Goal: Information Seeking & Learning: Check status

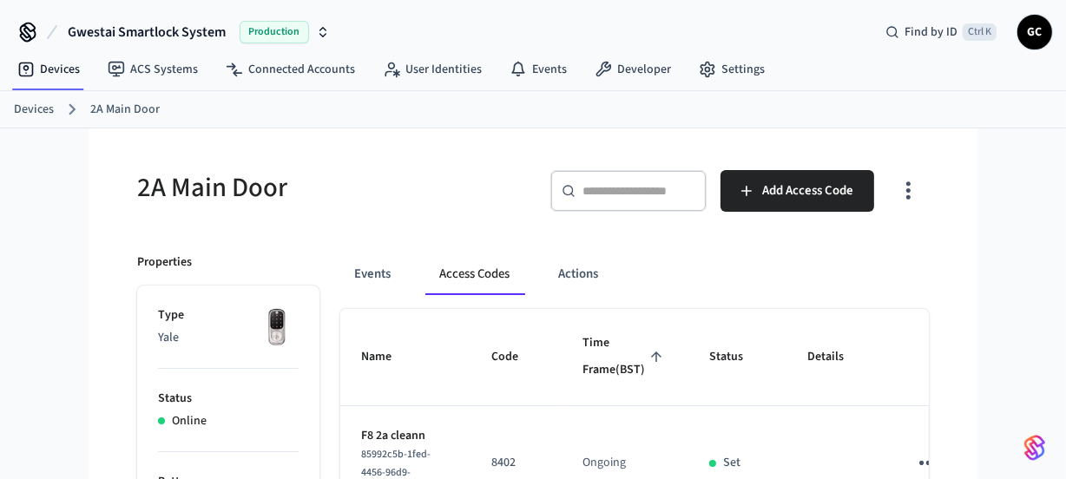
click at [22, 102] on link "Devices" at bounding box center [34, 110] width 40 height 18
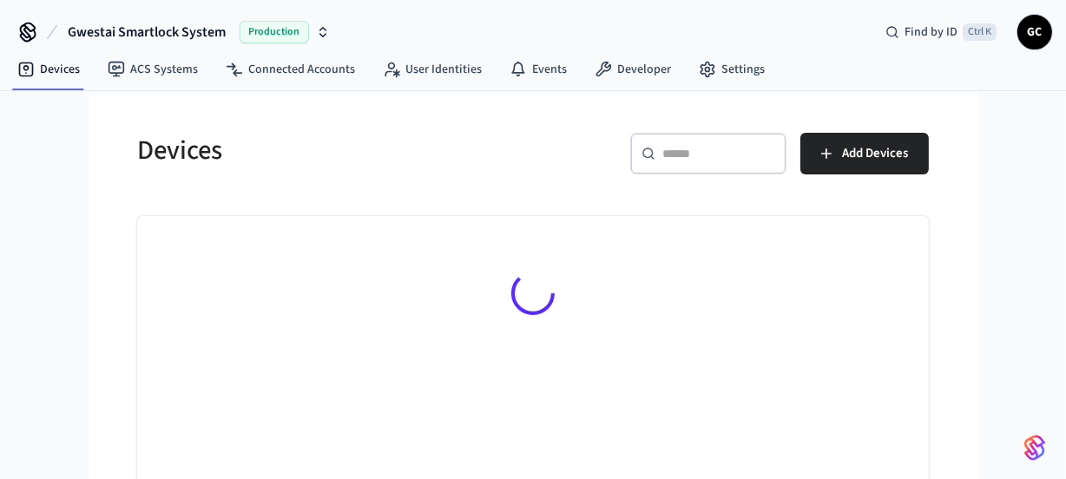
click at [683, 156] on input "text" at bounding box center [718, 153] width 113 height 17
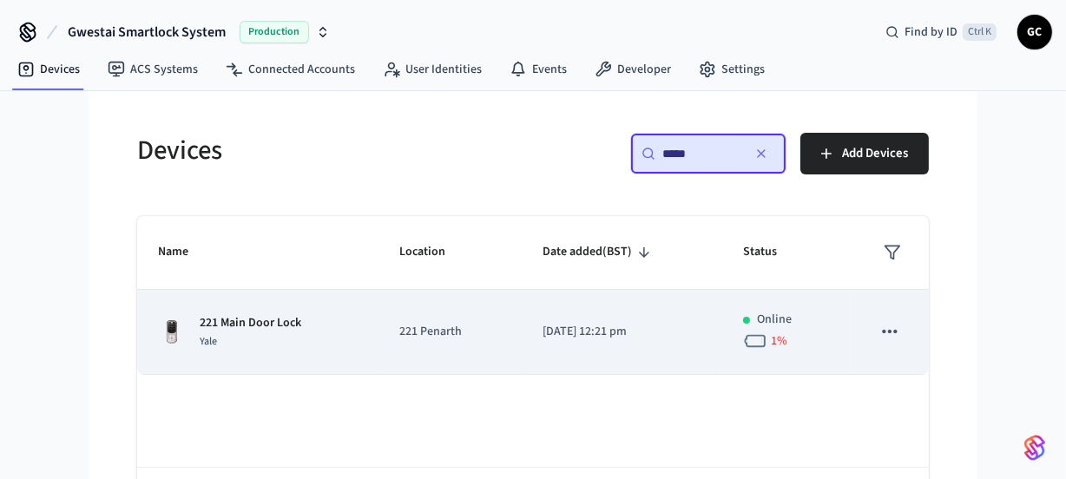
type input "*****"
click at [288, 320] on p "221 Main Door Lock" at bounding box center [251, 323] width 102 height 18
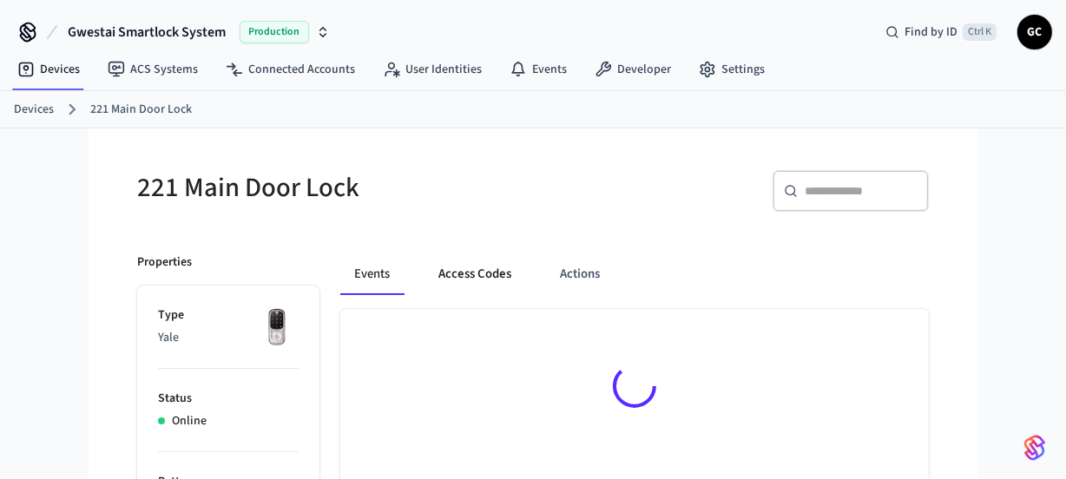
click at [457, 275] on button "Access Codes" at bounding box center [475, 274] width 101 height 42
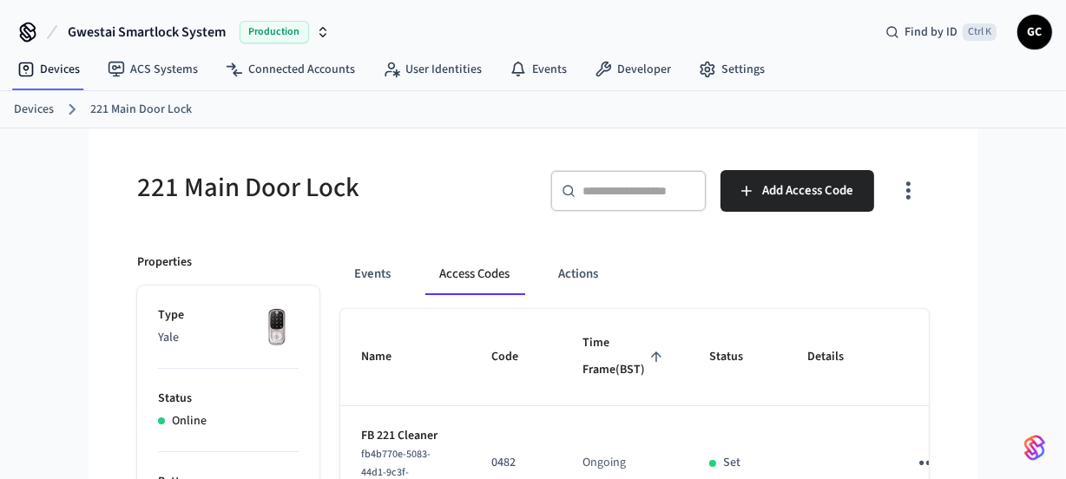
click at [43, 111] on link "Devices" at bounding box center [34, 110] width 40 height 18
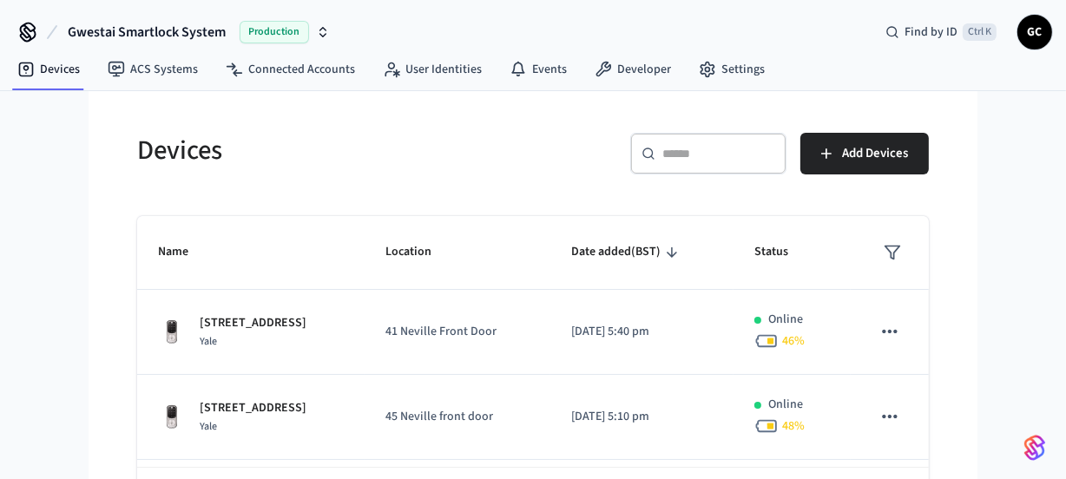
click at [705, 156] on input "text" at bounding box center [718, 153] width 113 height 17
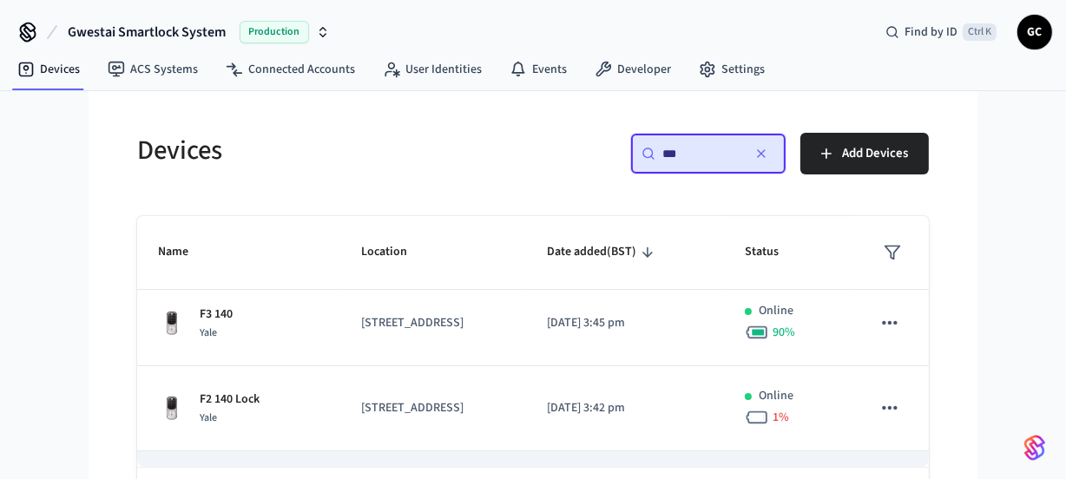
scroll to position [236, 0]
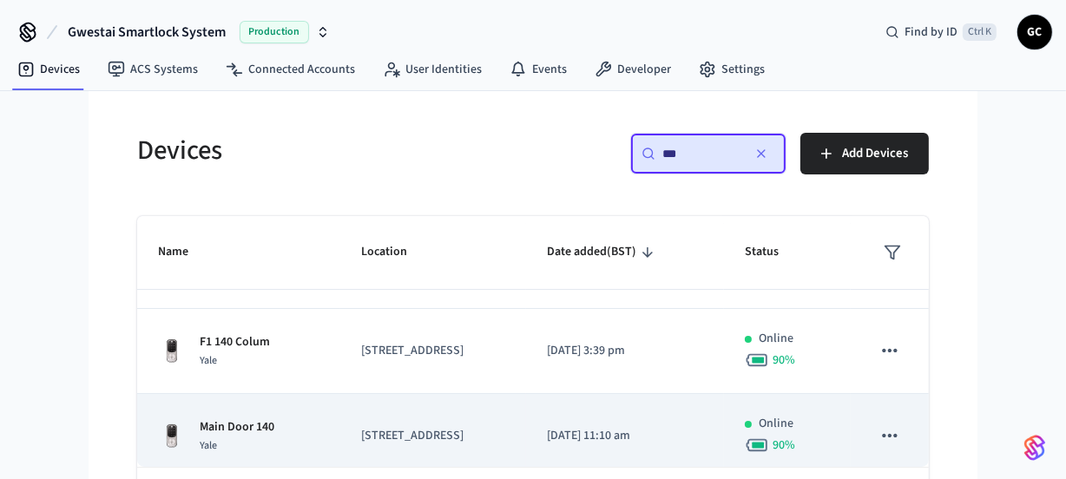
type input "***"
click at [241, 419] on p "Main Door 140" at bounding box center [237, 427] width 75 height 18
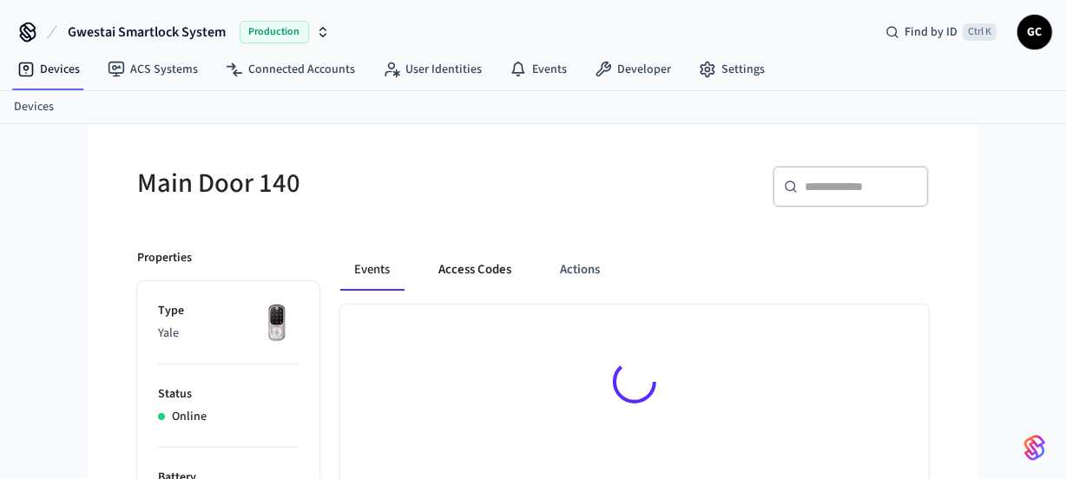
click at [458, 265] on button "Access Codes" at bounding box center [475, 270] width 101 height 42
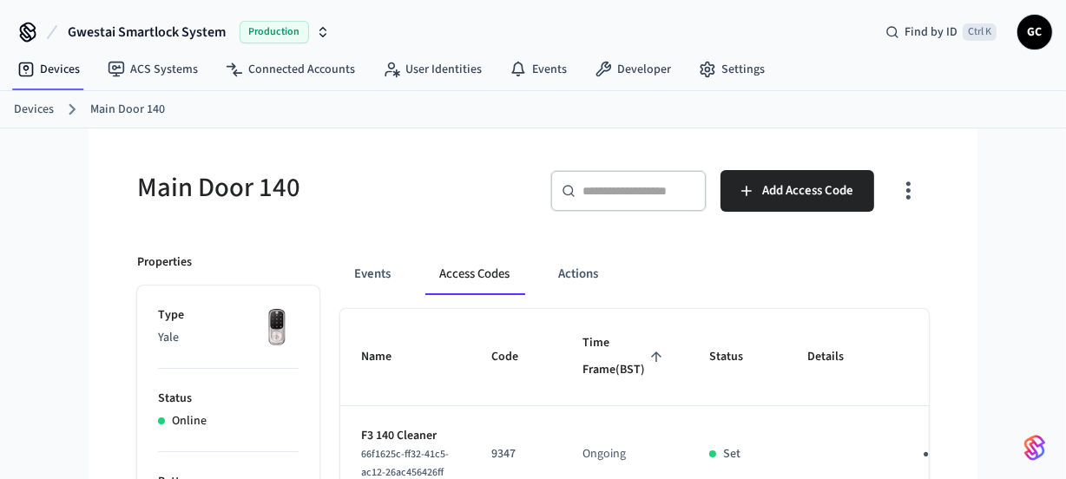
click at [50, 102] on link "Devices" at bounding box center [34, 110] width 40 height 18
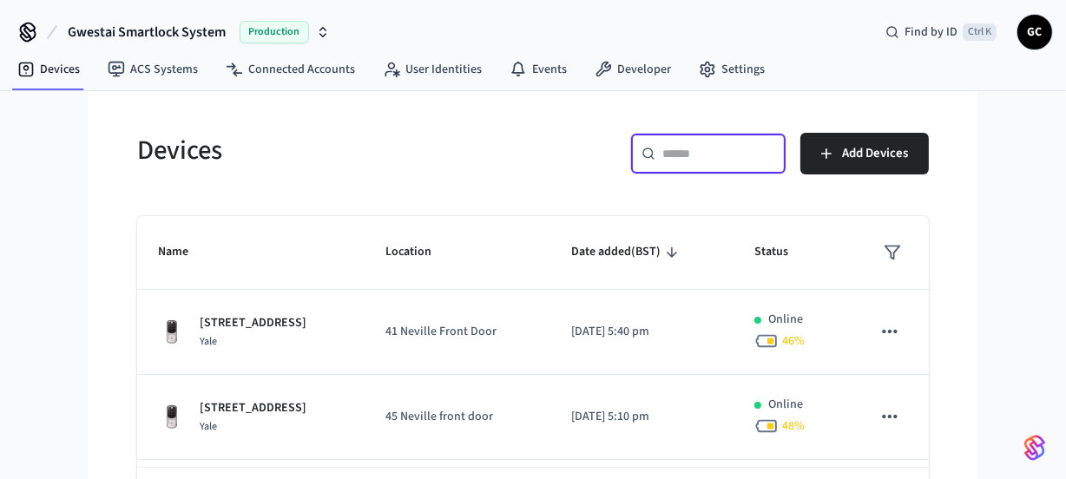
click at [692, 156] on input "text" at bounding box center [718, 153] width 113 height 17
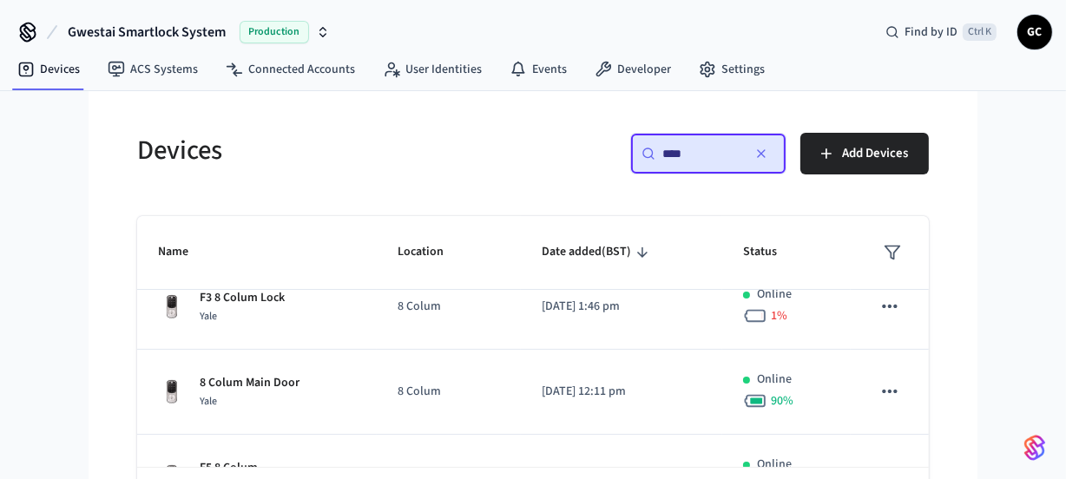
scroll to position [16, 0]
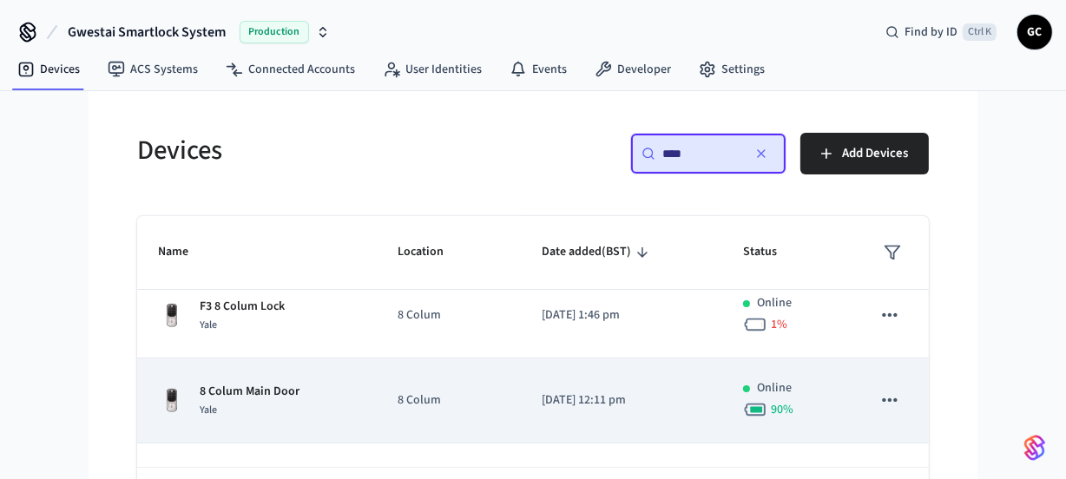
type input "****"
click at [264, 388] on p "8 Colum Main Door" at bounding box center [250, 392] width 100 height 18
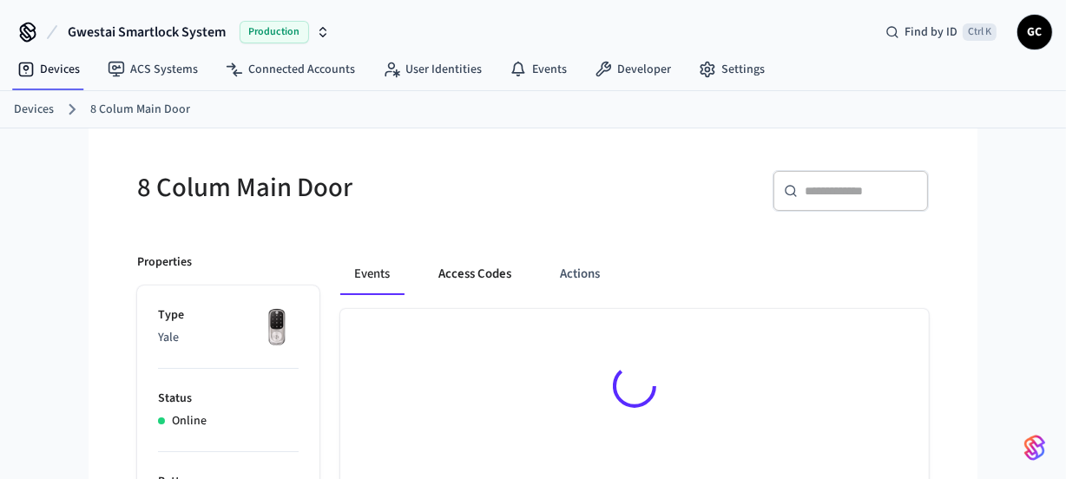
click at [464, 275] on button "Access Codes" at bounding box center [475, 274] width 101 height 42
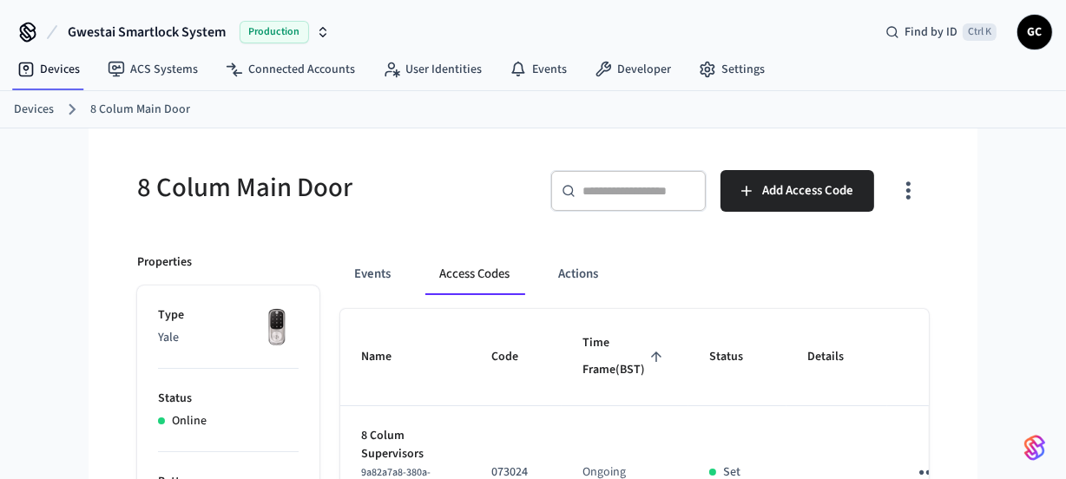
click at [50, 109] on link "Devices" at bounding box center [34, 110] width 40 height 18
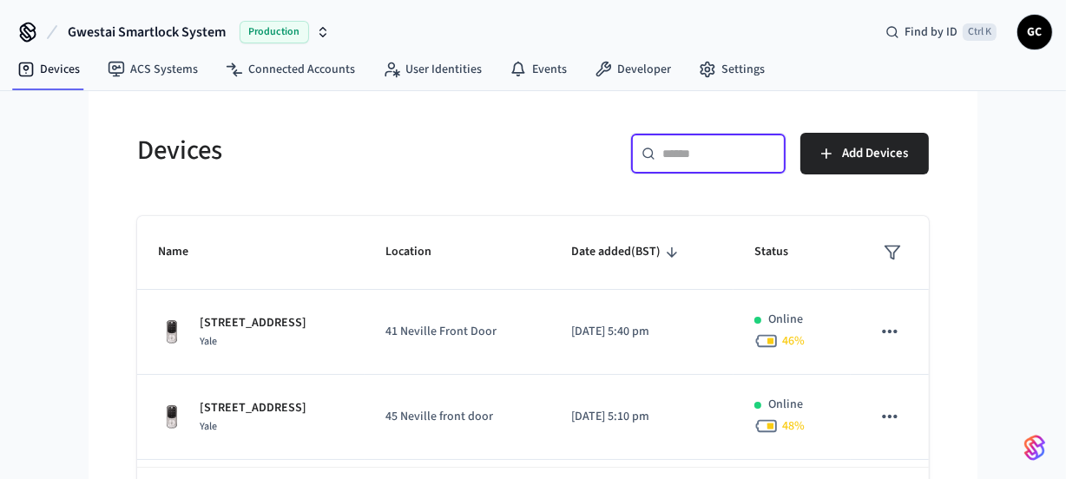
click at [743, 156] on input "text" at bounding box center [718, 153] width 113 height 17
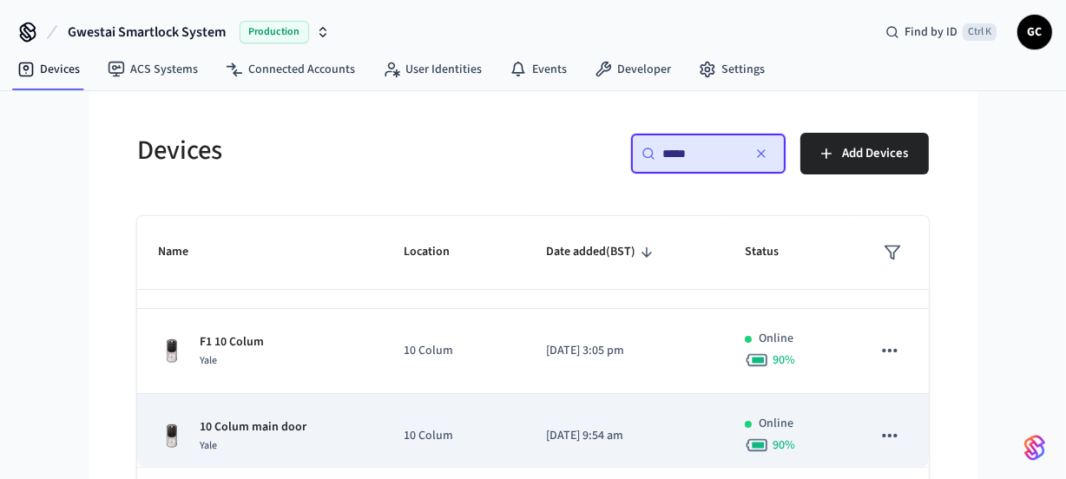
scroll to position [157, 0]
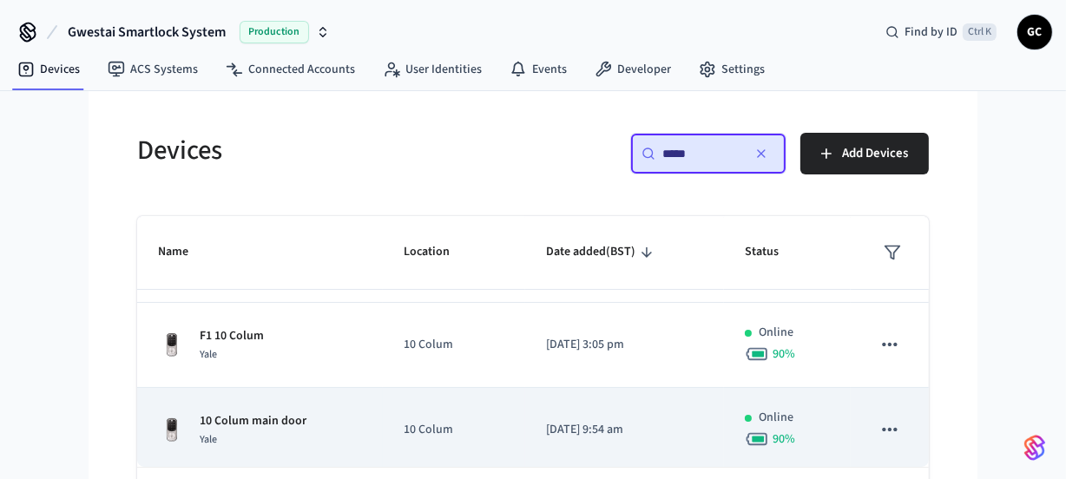
type input "*****"
click at [293, 405] on td "10 Colum main door Yale" at bounding box center [260, 430] width 246 height 85
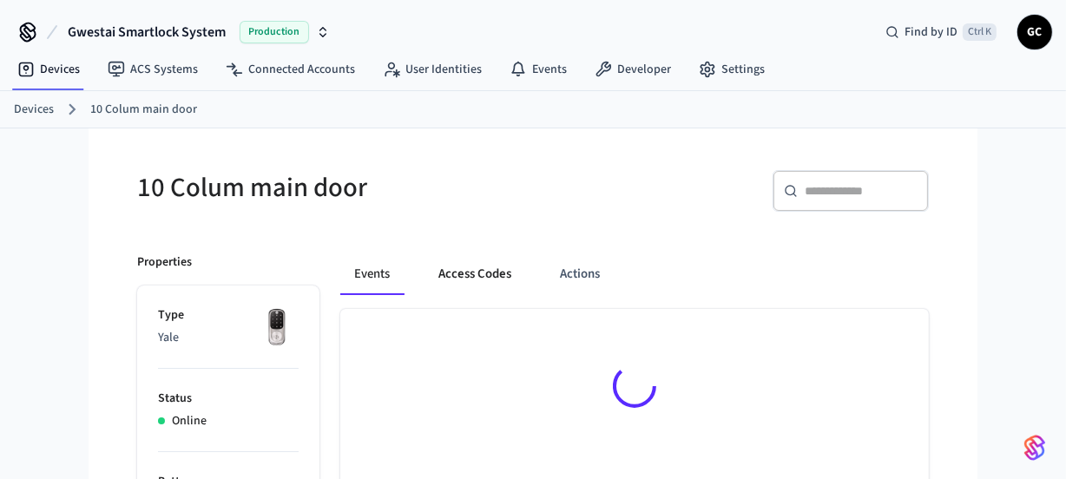
click at [488, 284] on button "Access Codes" at bounding box center [475, 274] width 101 height 42
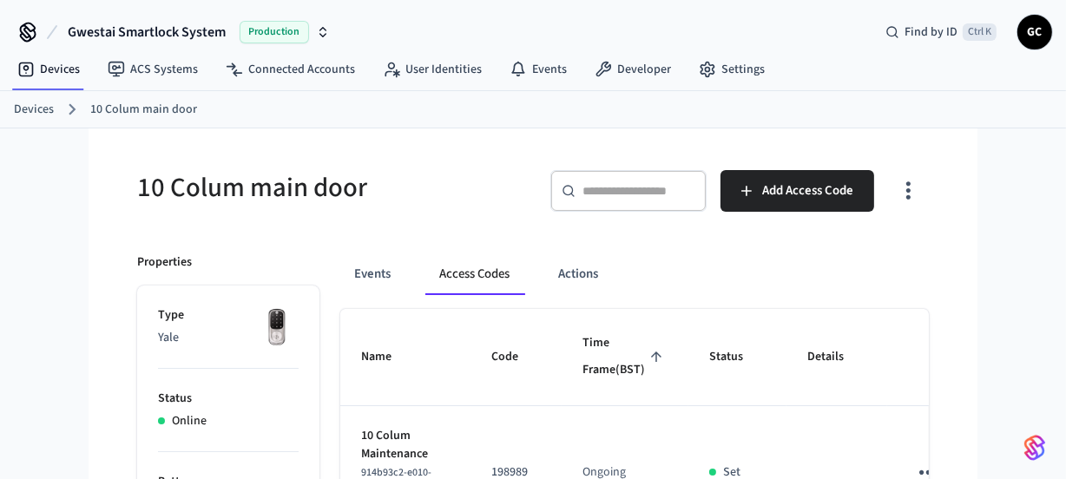
click at [41, 106] on link "Devices" at bounding box center [34, 110] width 40 height 18
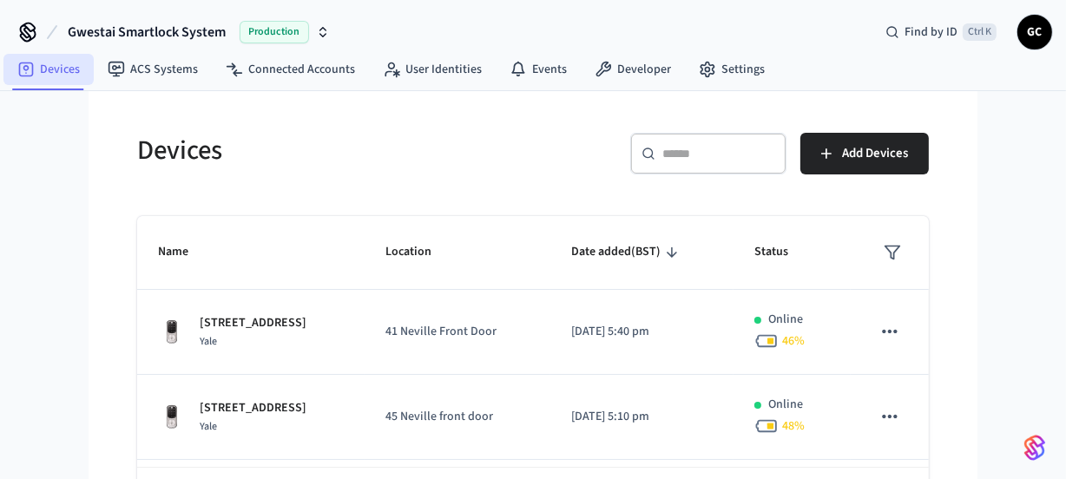
click at [29, 76] on icon at bounding box center [26, 70] width 15 height 15
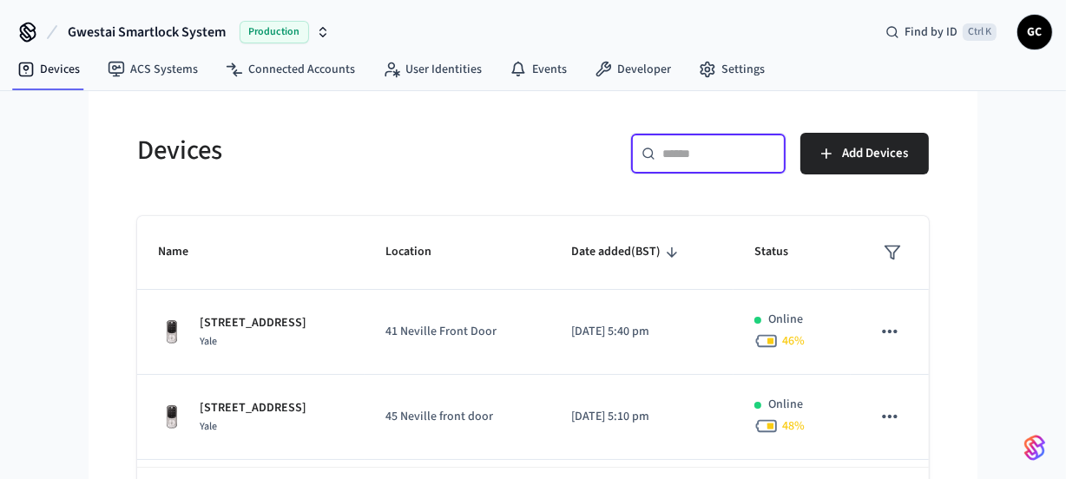
drag, startPoint x: 692, startPoint y: 147, endPoint x: 721, endPoint y: 137, distance: 30.2
click at [692, 147] on input "text" at bounding box center [718, 153] width 113 height 17
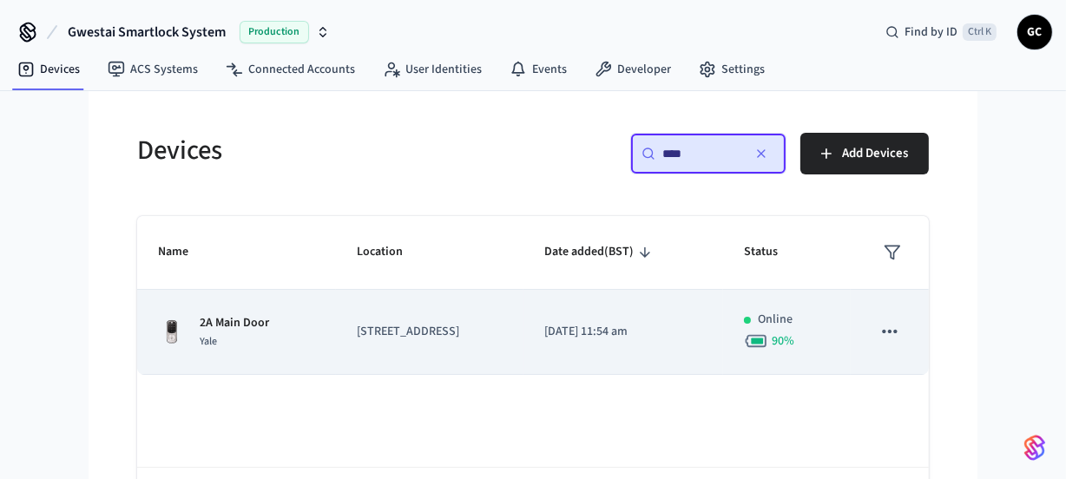
type input "****"
click at [226, 329] on p "2A Main Door" at bounding box center [234, 323] width 69 height 18
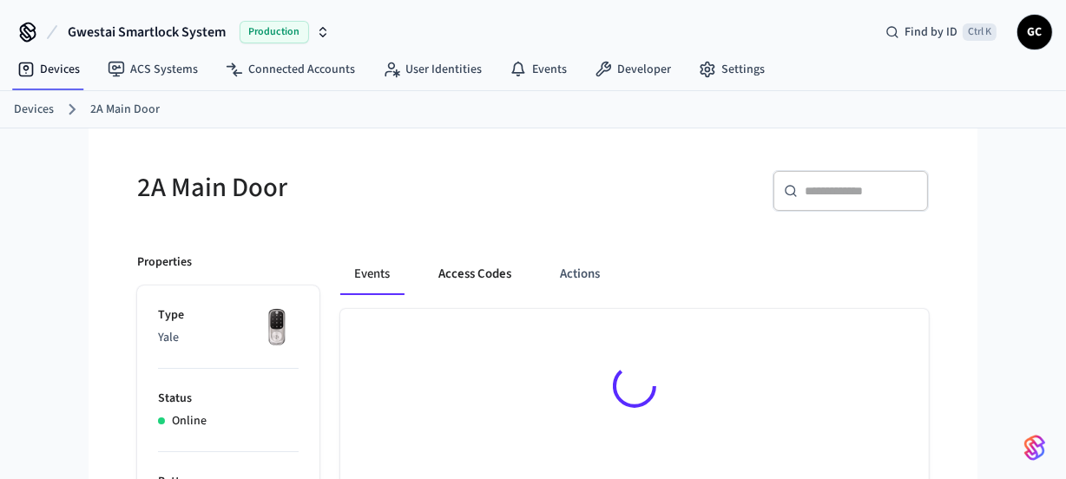
click at [471, 274] on button "Access Codes" at bounding box center [475, 274] width 101 height 42
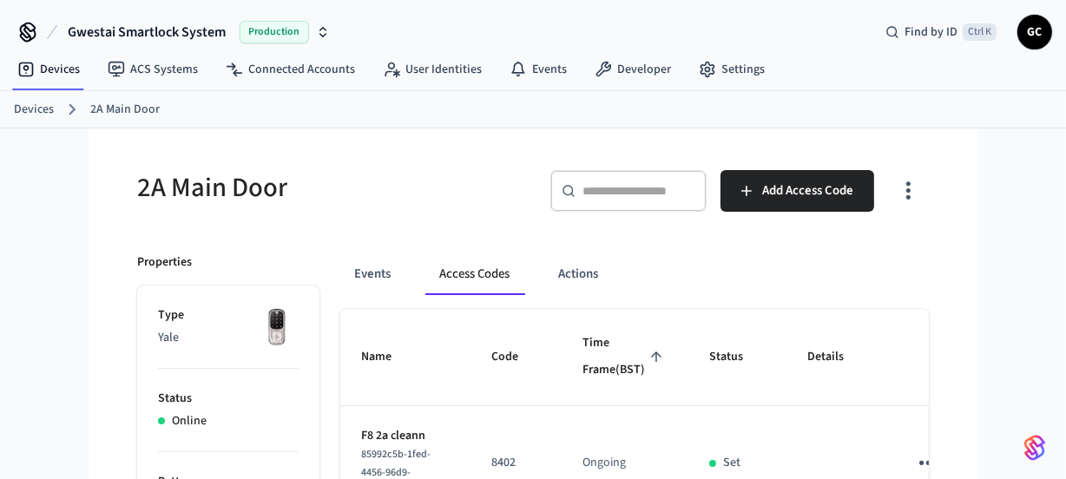
drag, startPoint x: 35, startPoint y: 103, endPoint x: 186, endPoint y: 113, distance: 151.4
click at [35, 104] on link "Devices" at bounding box center [34, 110] width 40 height 18
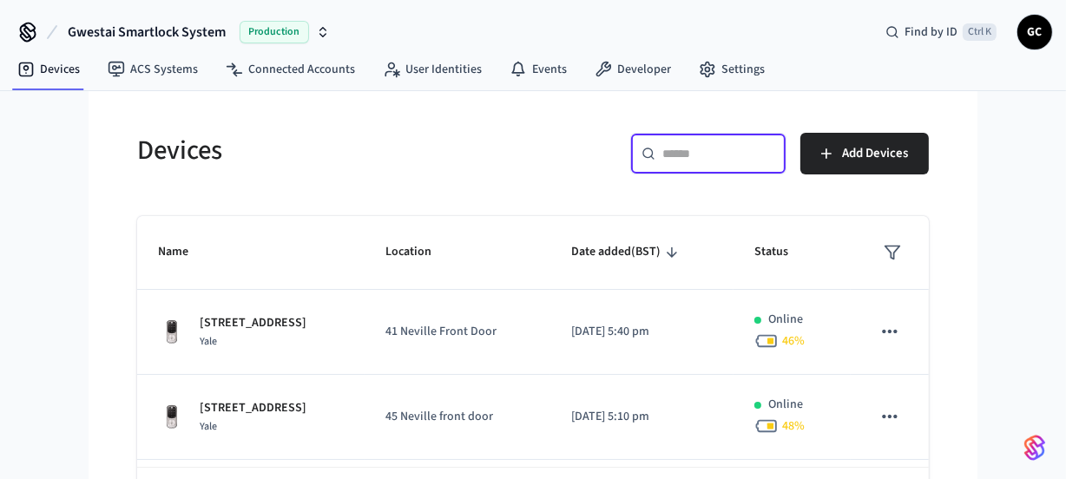
click at [668, 146] on input "text" at bounding box center [718, 153] width 113 height 17
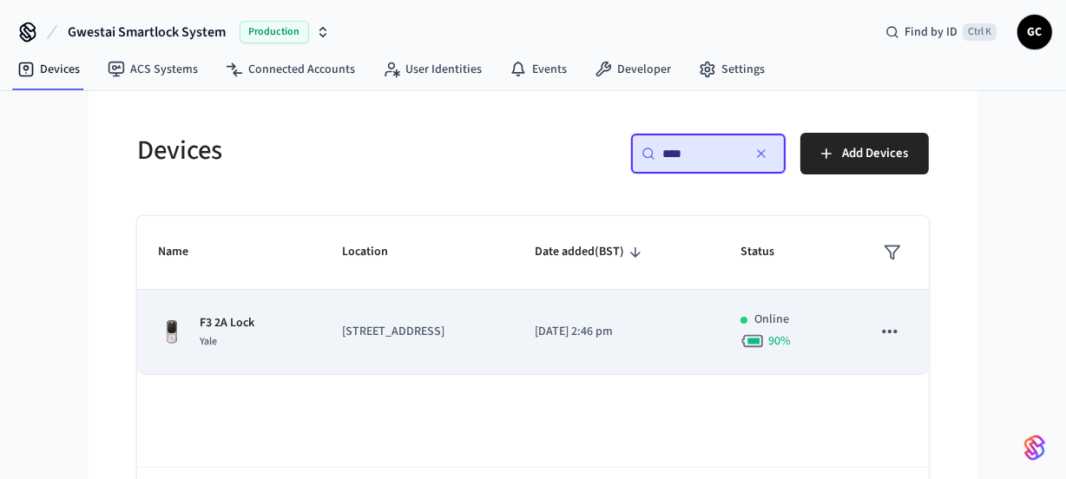
type input "****"
click at [252, 323] on p "F3 2A Lock" at bounding box center [227, 323] width 55 height 18
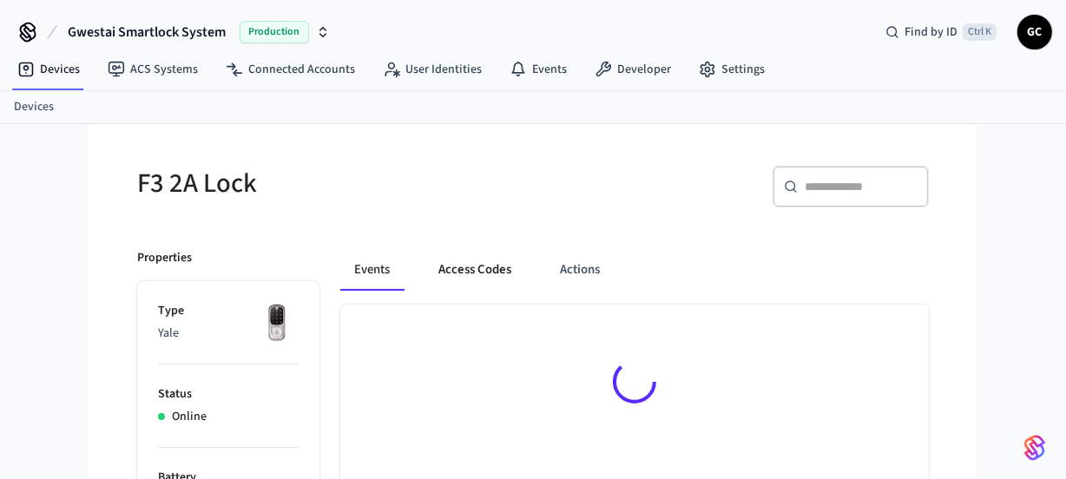
click at [481, 269] on button "Access Codes" at bounding box center [475, 270] width 101 height 42
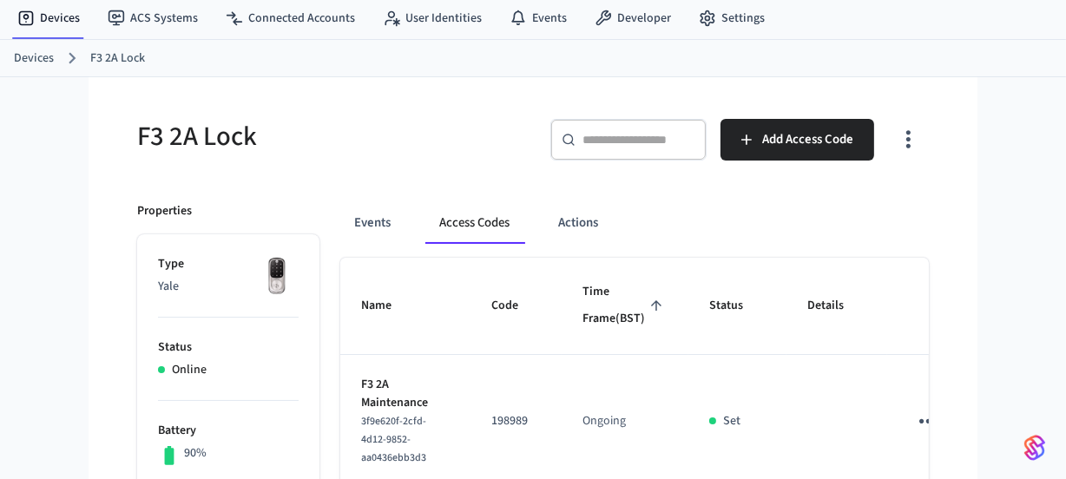
scroll to position [78, 0]
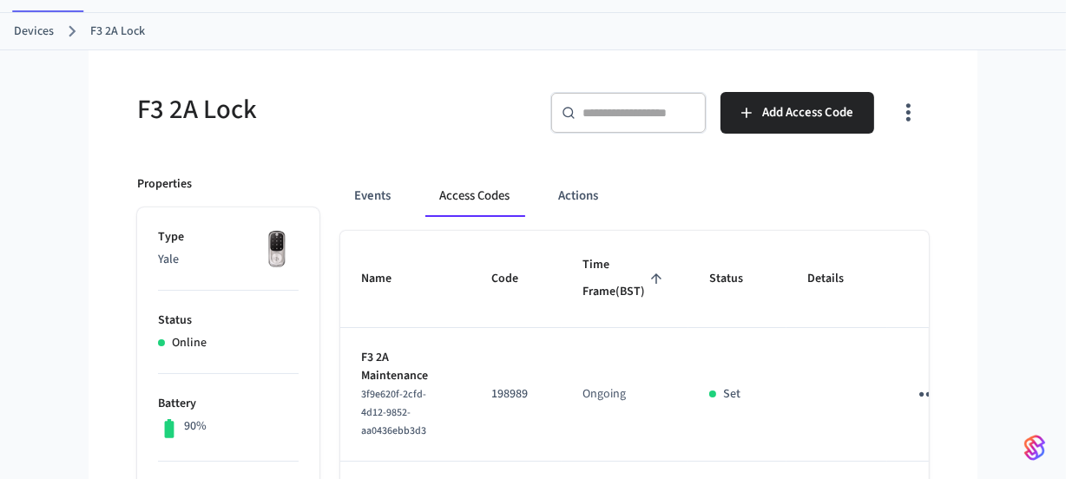
click at [17, 25] on link "Devices" at bounding box center [34, 32] width 40 height 18
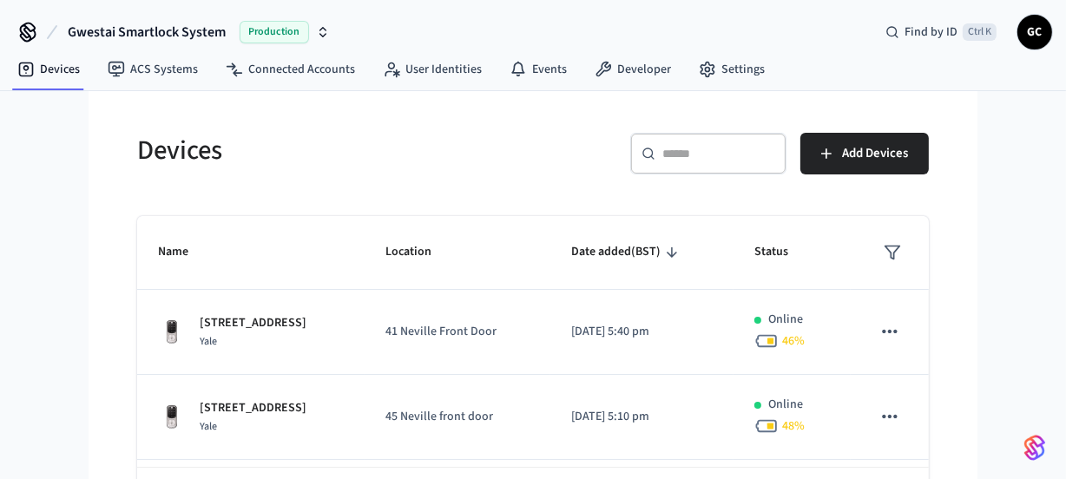
click at [695, 155] on input "text" at bounding box center [718, 153] width 113 height 17
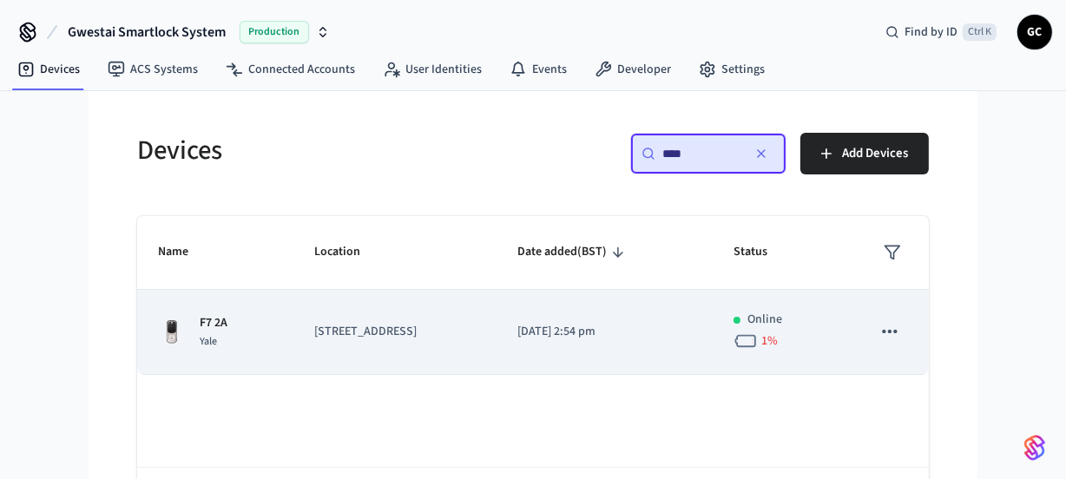
type input "****"
click at [313, 361] on td "[STREET_ADDRESS]" at bounding box center [394, 332] width 203 height 85
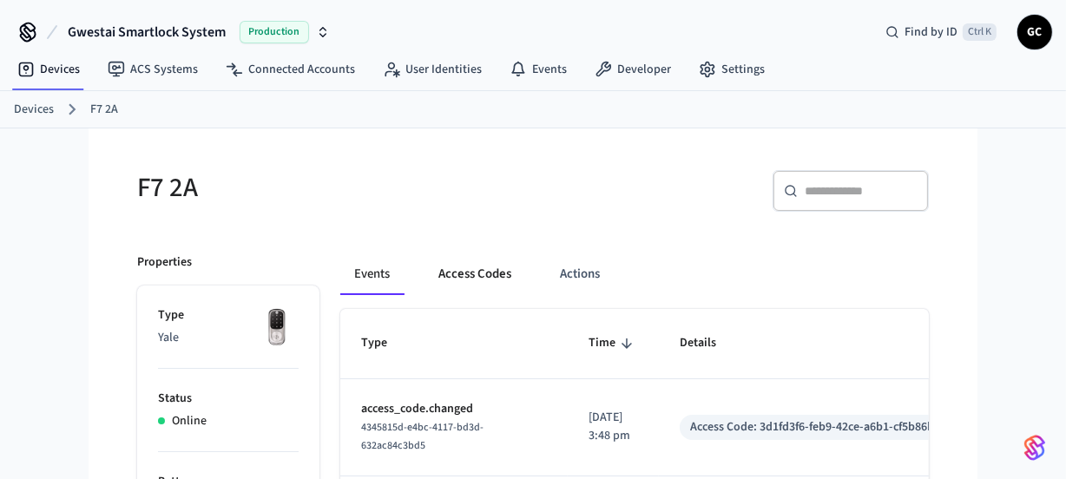
click at [472, 271] on button "Access Codes" at bounding box center [475, 274] width 101 height 42
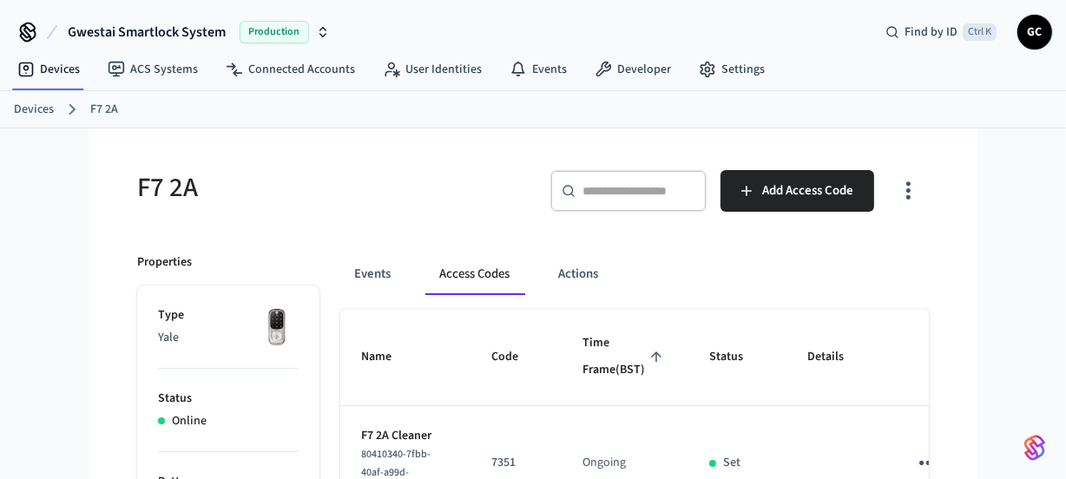
click at [21, 108] on link "Devices" at bounding box center [34, 110] width 40 height 18
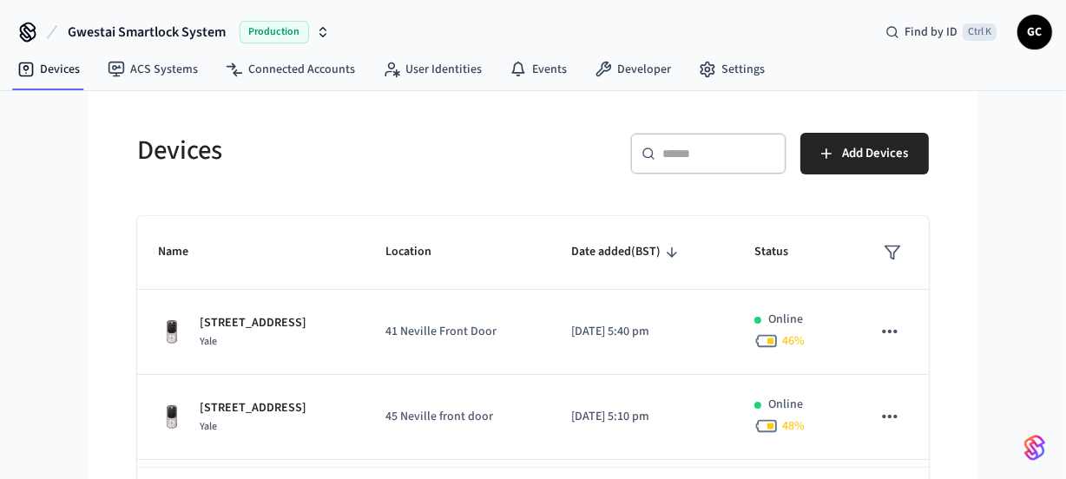
click at [721, 143] on div "​ ​" at bounding box center [708, 154] width 156 height 42
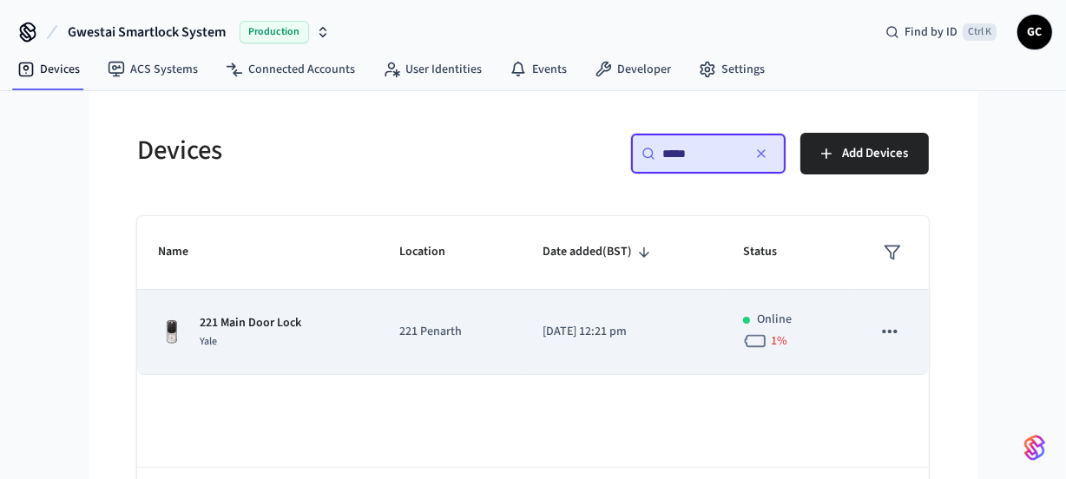
type input "*****"
click at [291, 309] on td "221 Main Door Lock Yale" at bounding box center [257, 332] width 241 height 85
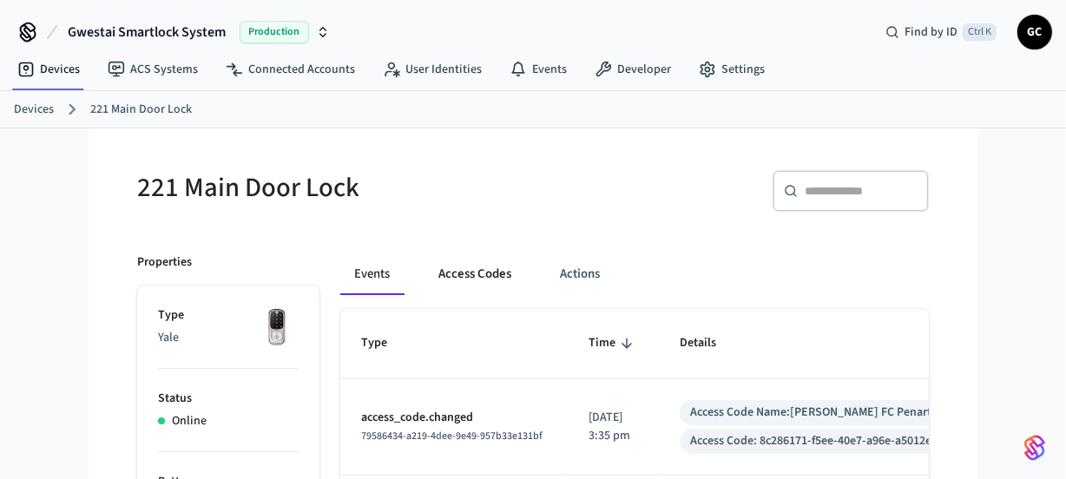
click at [468, 273] on button "Access Codes" at bounding box center [475, 274] width 101 height 42
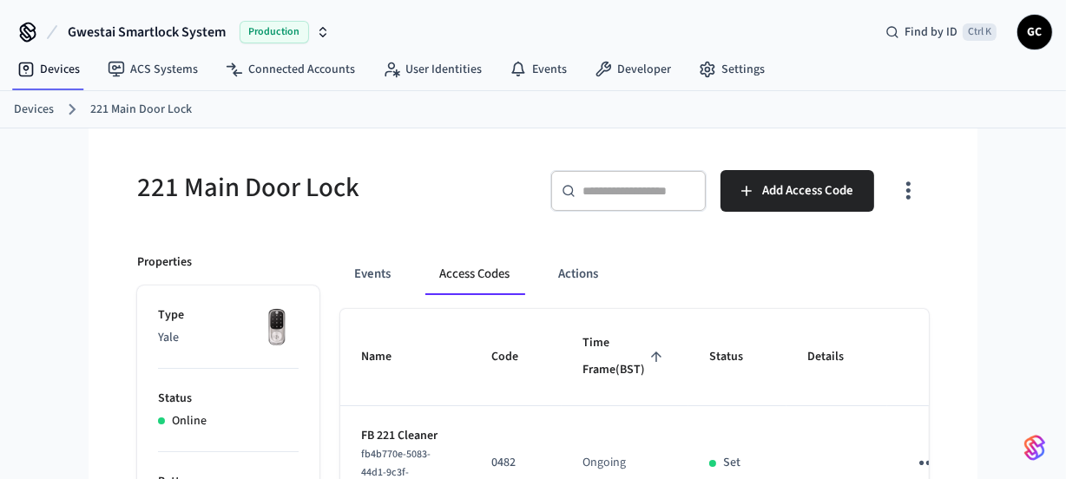
click at [21, 110] on link "Devices" at bounding box center [34, 110] width 40 height 18
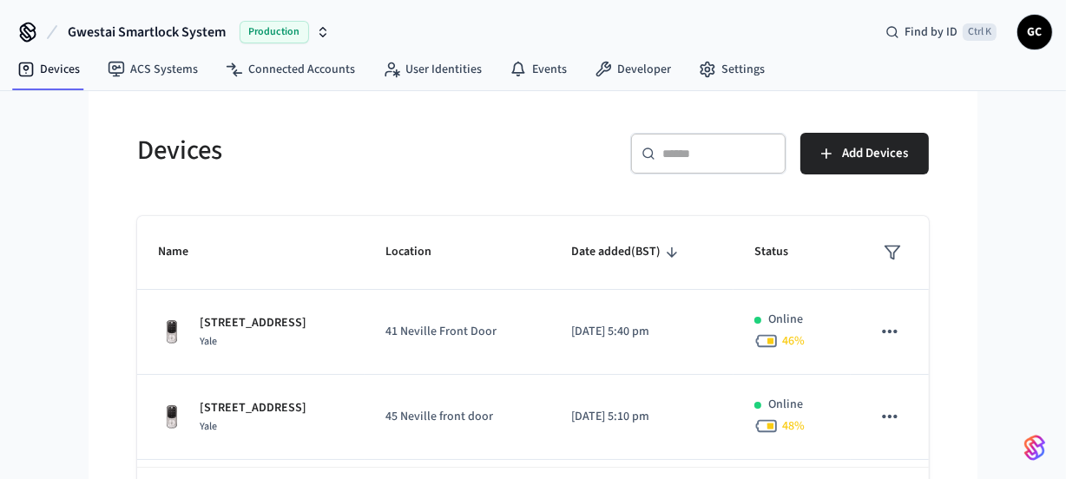
click at [677, 162] on div "​ ​" at bounding box center [708, 154] width 156 height 42
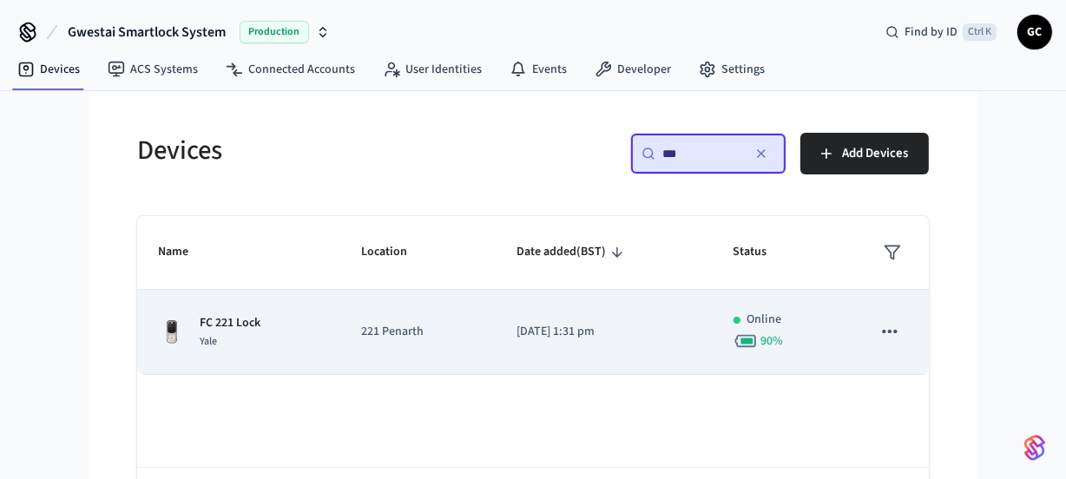
type input "**"
click at [267, 341] on div "FC 221 Lock Yale" at bounding box center [238, 332] width 161 height 36
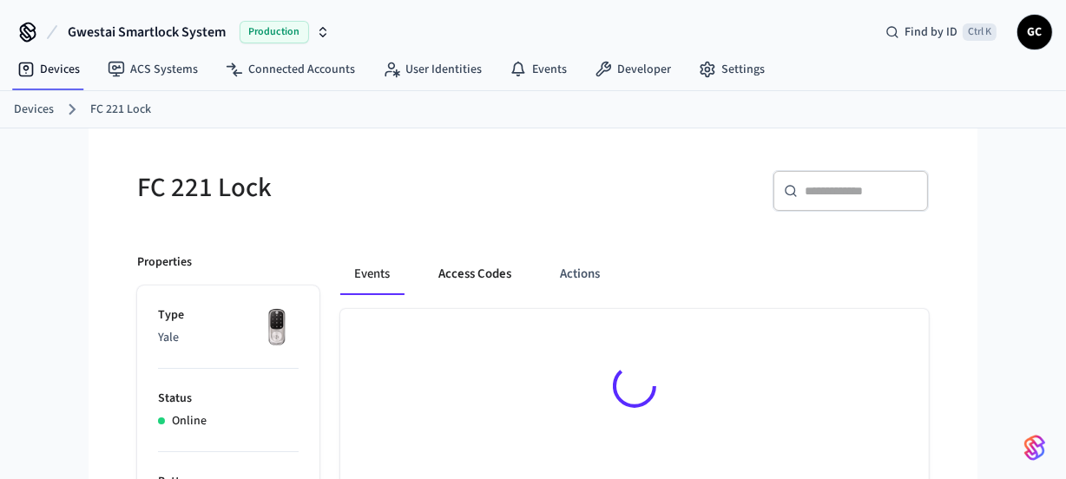
click at [458, 276] on button "Access Codes" at bounding box center [475, 274] width 101 height 42
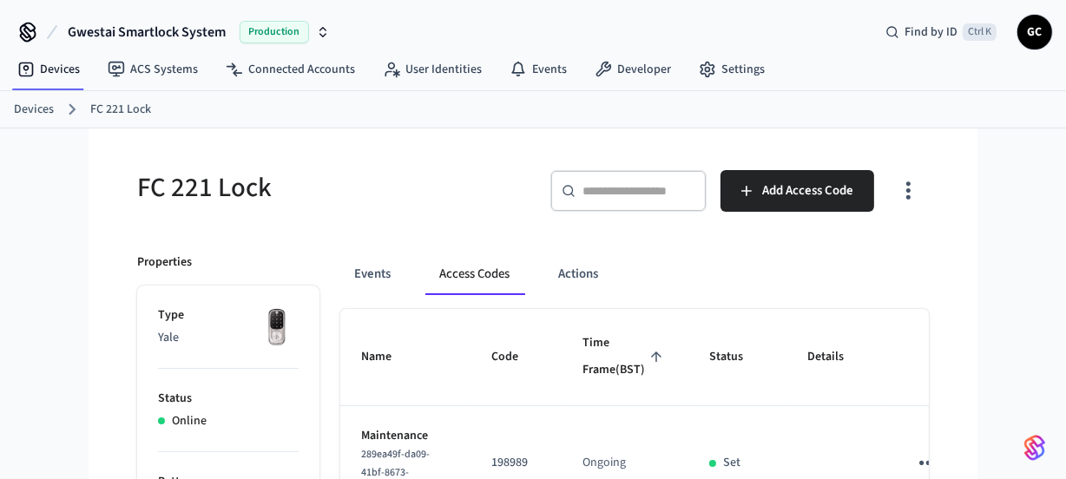
drag, startPoint x: 31, startPoint y: 108, endPoint x: 127, endPoint y: 127, distance: 97.4
click at [32, 108] on link "Devices" at bounding box center [34, 110] width 40 height 18
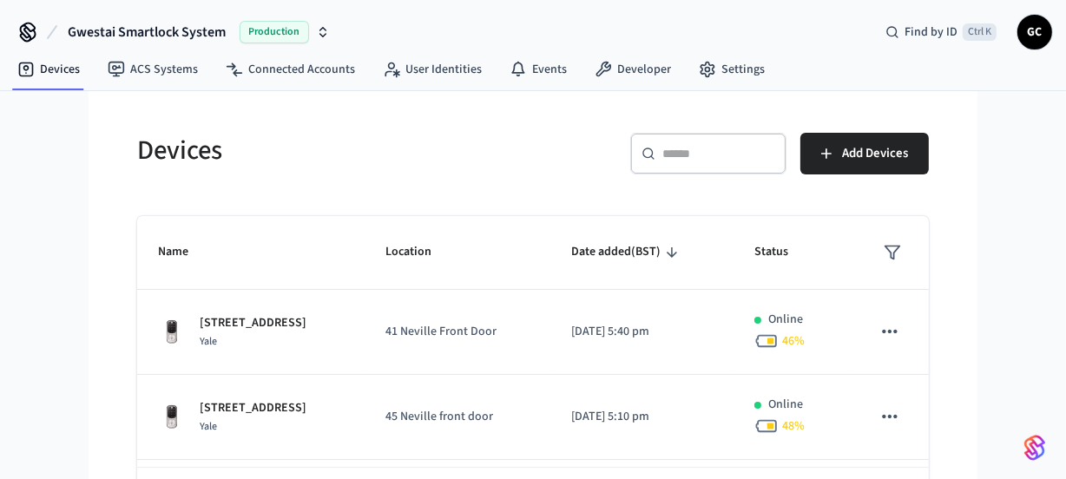
click at [708, 162] on div "​ ​" at bounding box center [708, 154] width 156 height 42
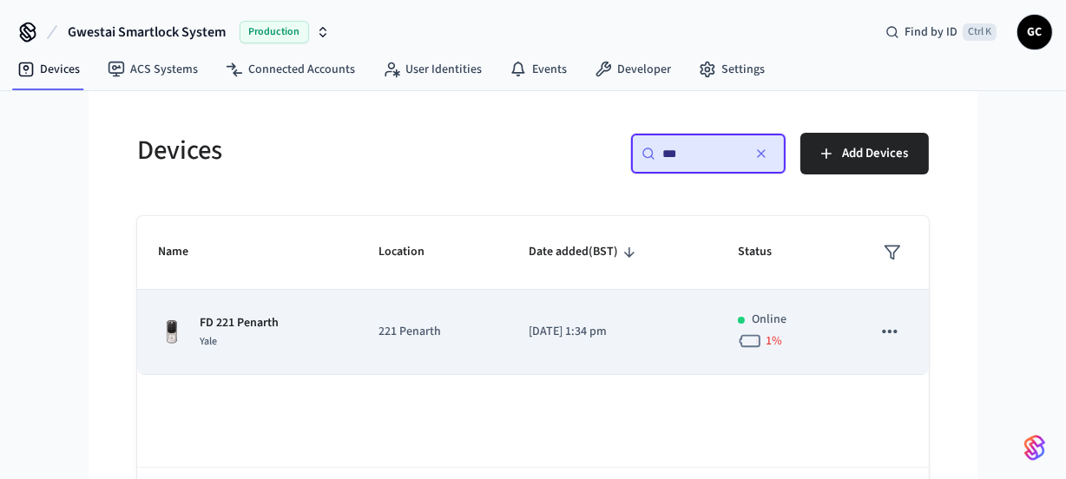
type input "**"
click at [423, 342] on td "221 Penarth" at bounding box center [433, 332] width 150 height 85
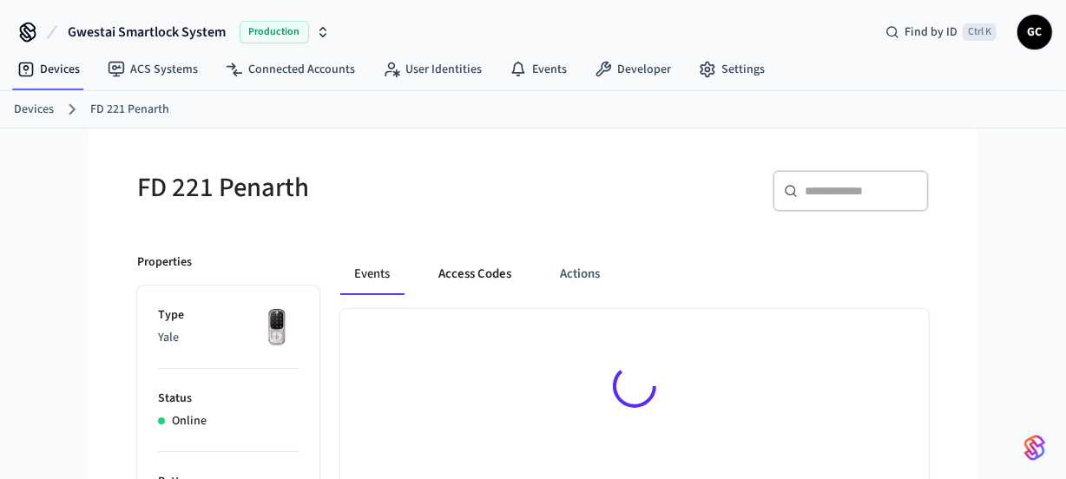
click at [495, 275] on button "Access Codes" at bounding box center [475, 274] width 101 height 42
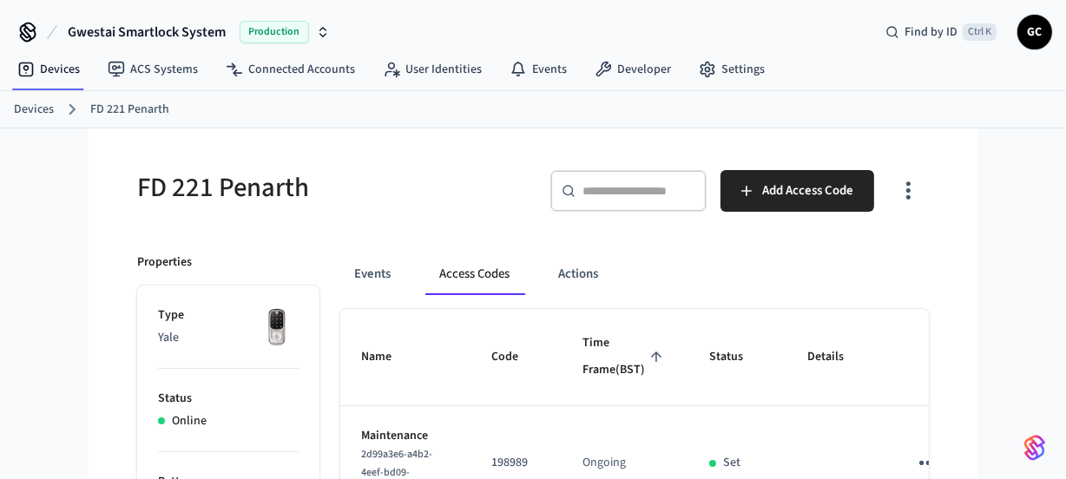
click at [42, 106] on link "Devices" at bounding box center [34, 110] width 40 height 18
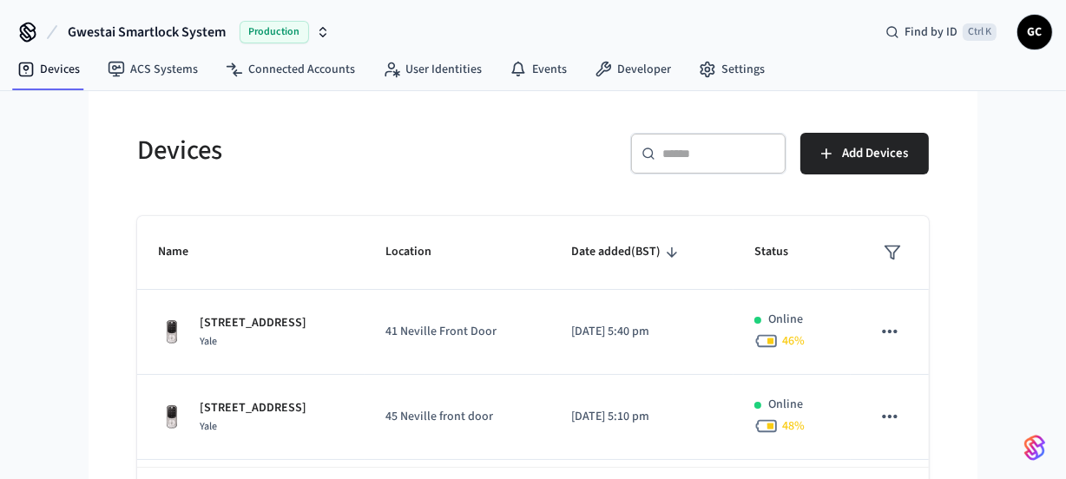
click at [684, 163] on div "​ ​" at bounding box center [708, 154] width 156 height 42
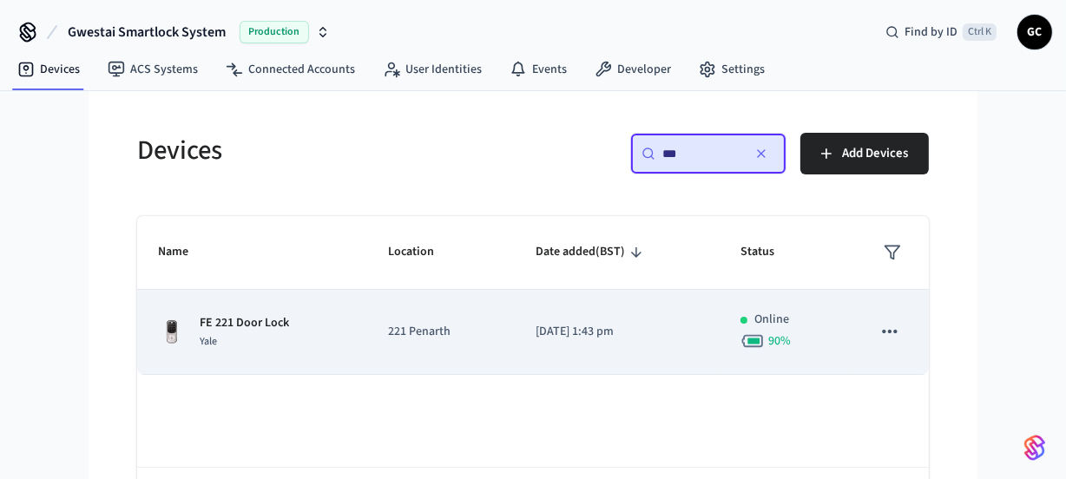
type input "**"
click at [292, 316] on div "FE 221 Door Lock Yale" at bounding box center [252, 332] width 189 height 36
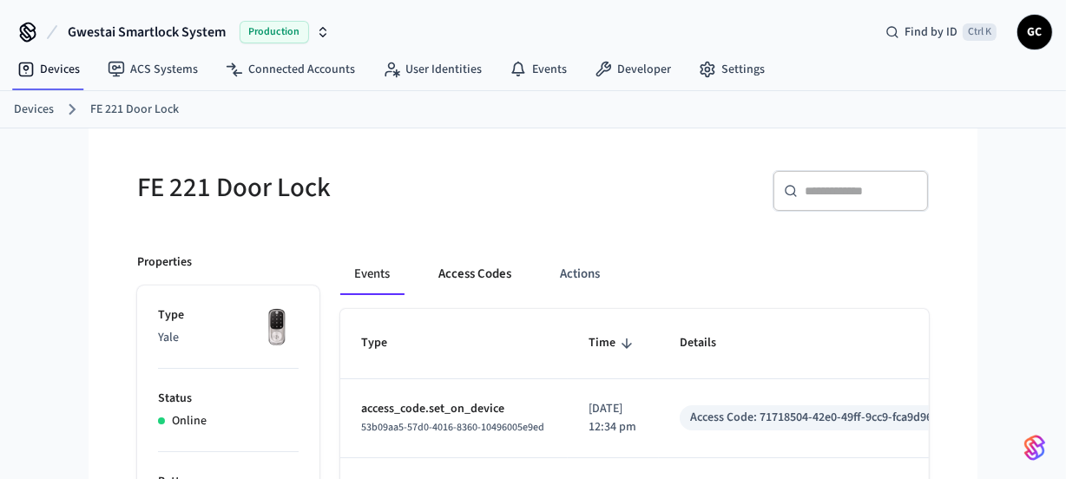
click at [492, 280] on button "Access Codes" at bounding box center [475, 274] width 101 height 42
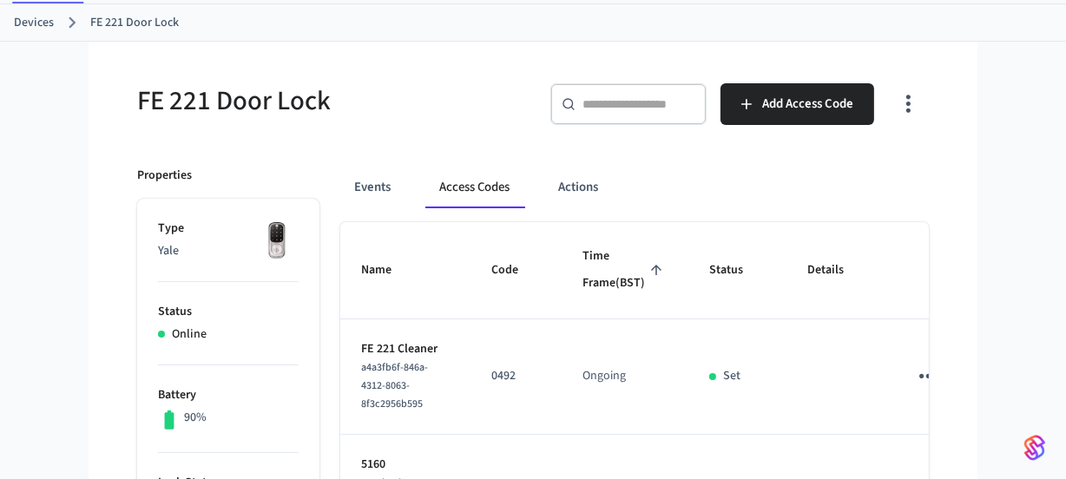
scroll to position [8, 0]
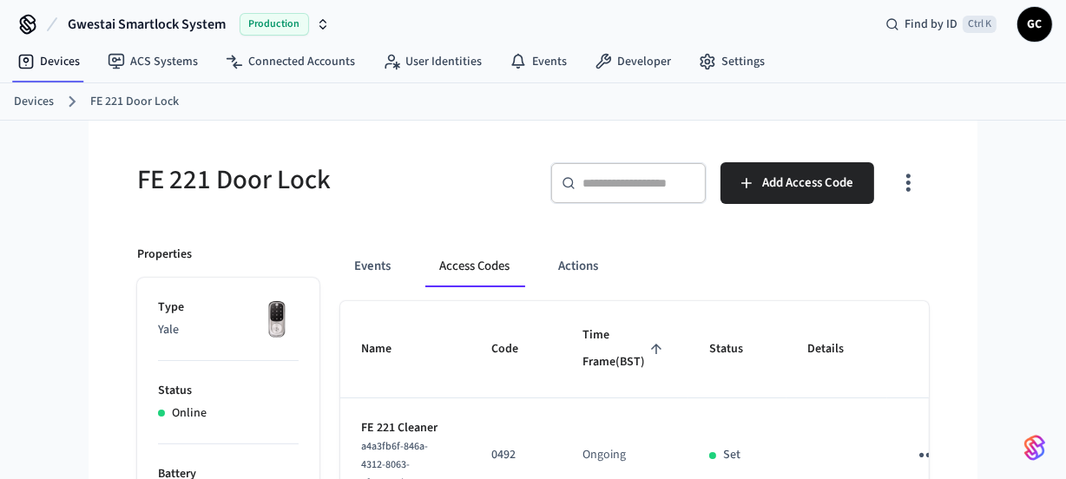
click at [35, 97] on link "Devices" at bounding box center [34, 102] width 40 height 18
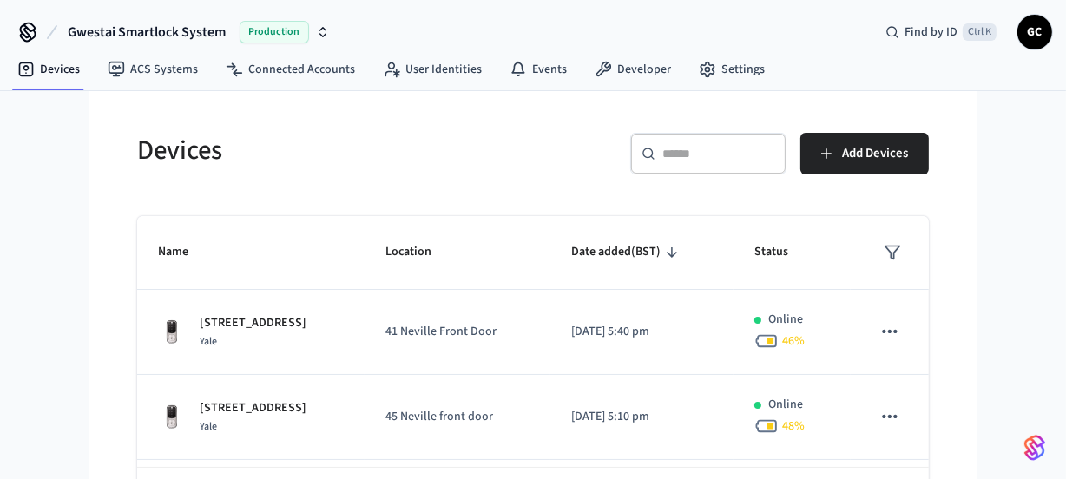
click at [693, 151] on input "text" at bounding box center [718, 153] width 113 height 17
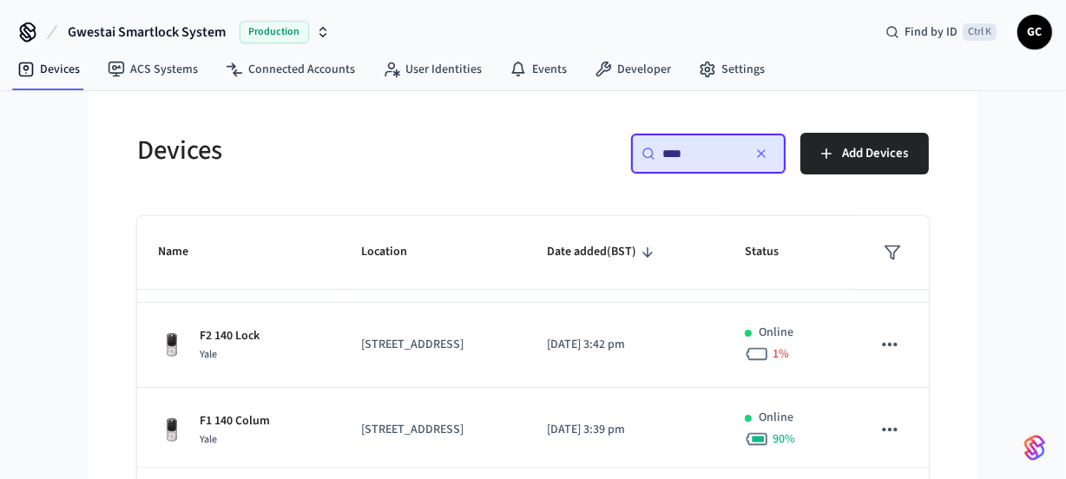
scroll to position [247, 0]
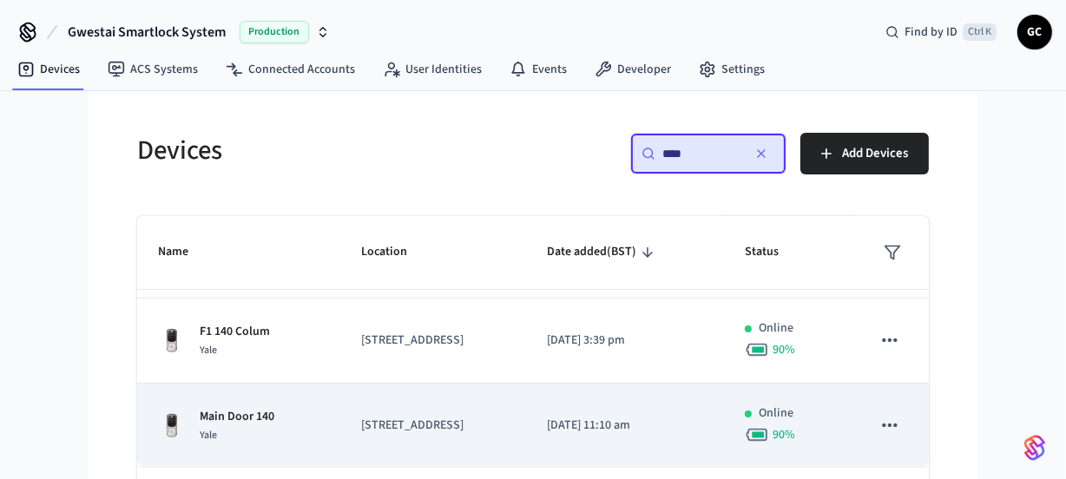
type input "***"
click at [256, 418] on p "Main Door 140" at bounding box center [237, 417] width 75 height 18
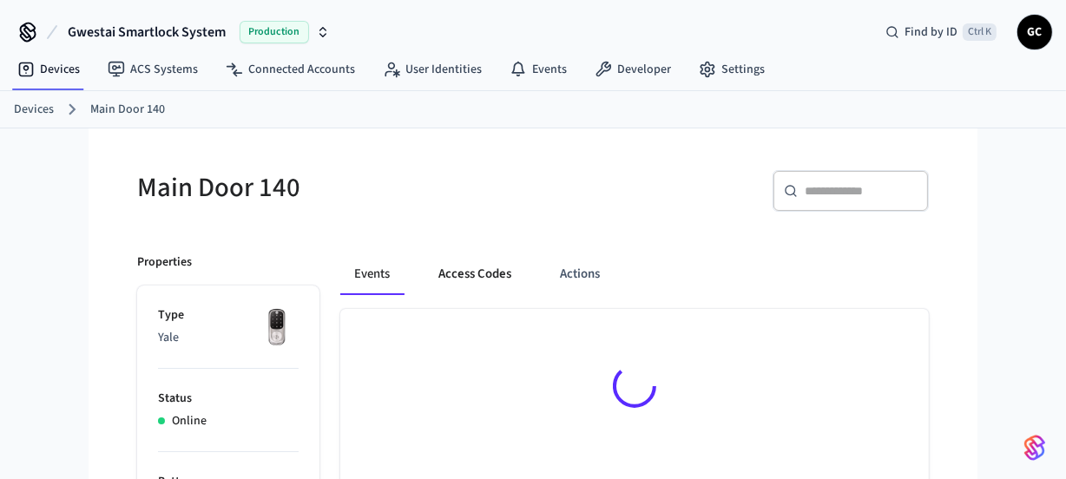
click at [469, 280] on button "Access Codes" at bounding box center [475, 274] width 101 height 42
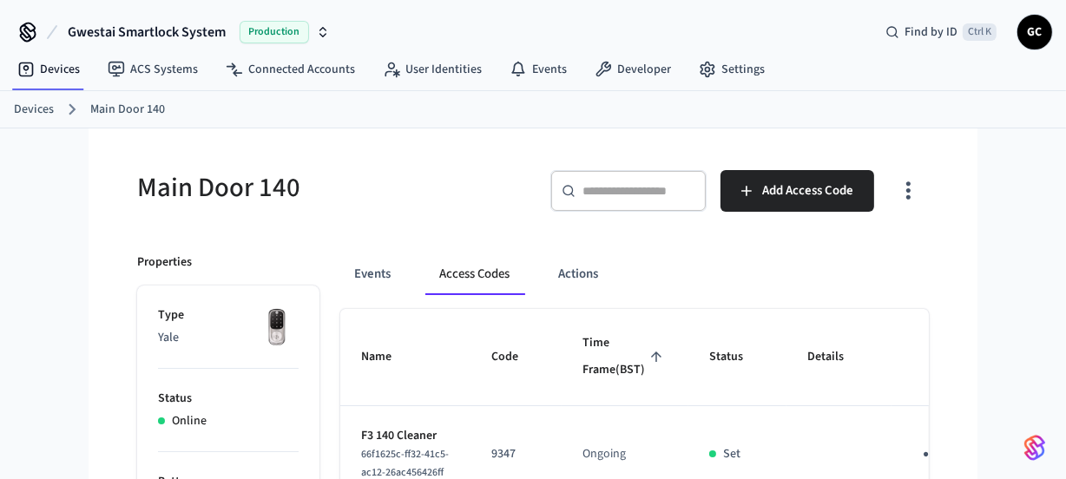
click at [36, 108] on link "Devices" at bounding box center [34, 110] width 40 height 18
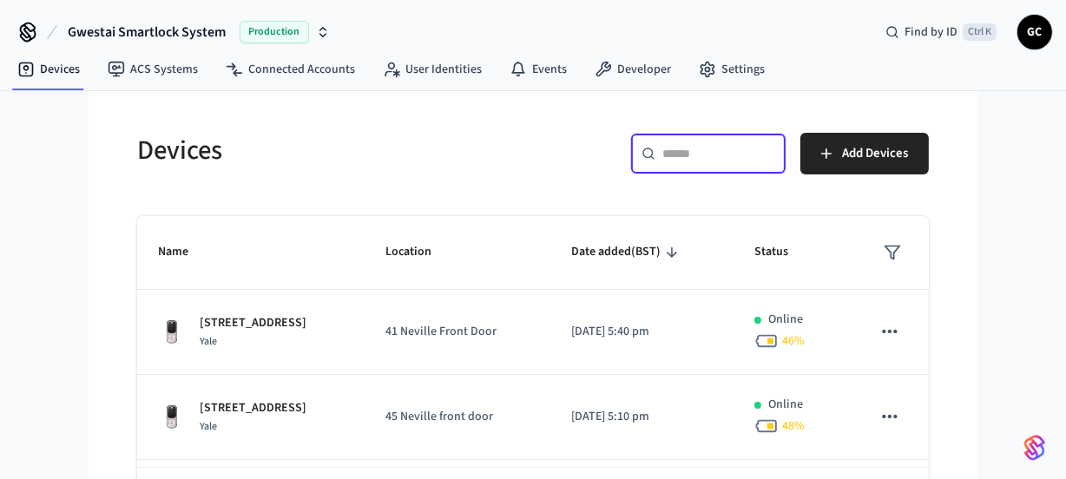
click at [759, 145] on input "text" at bounding box center [718, 153] width 113 height 17
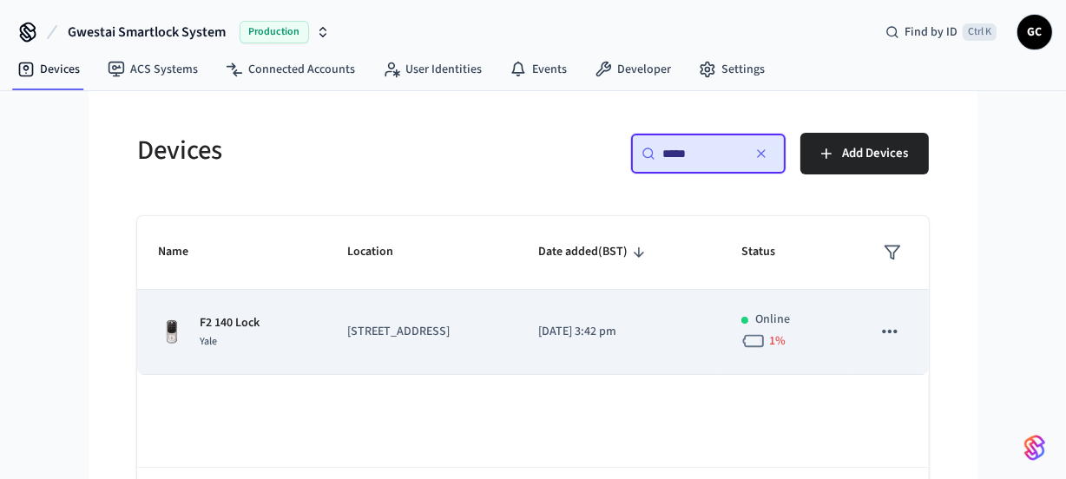
type input "*****"
click at [229, 329] on p "F2 140 Lock" at bounding box center [230, 323] width 60 height 18
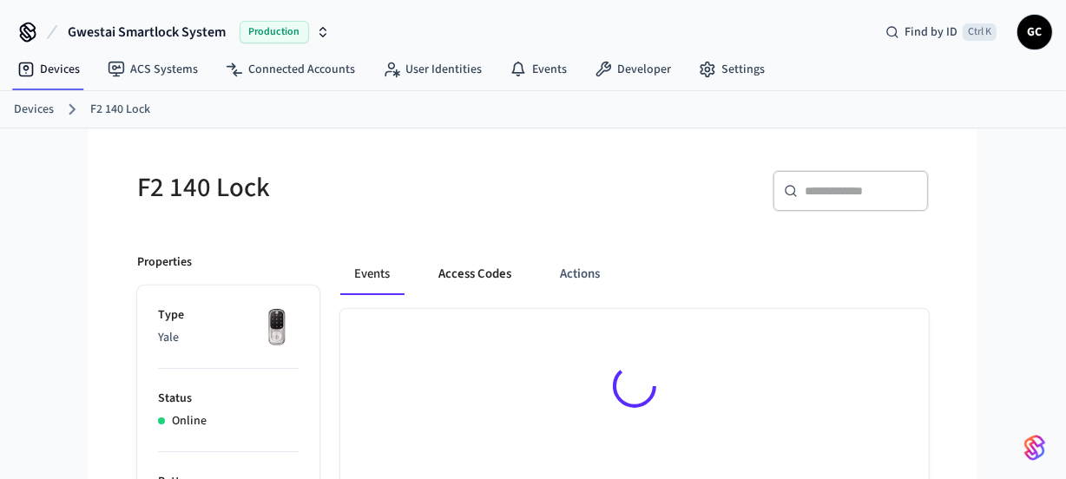
click at [461, 279] on button "Access Codes" at bounding box center [475, 274] width 101 height 42
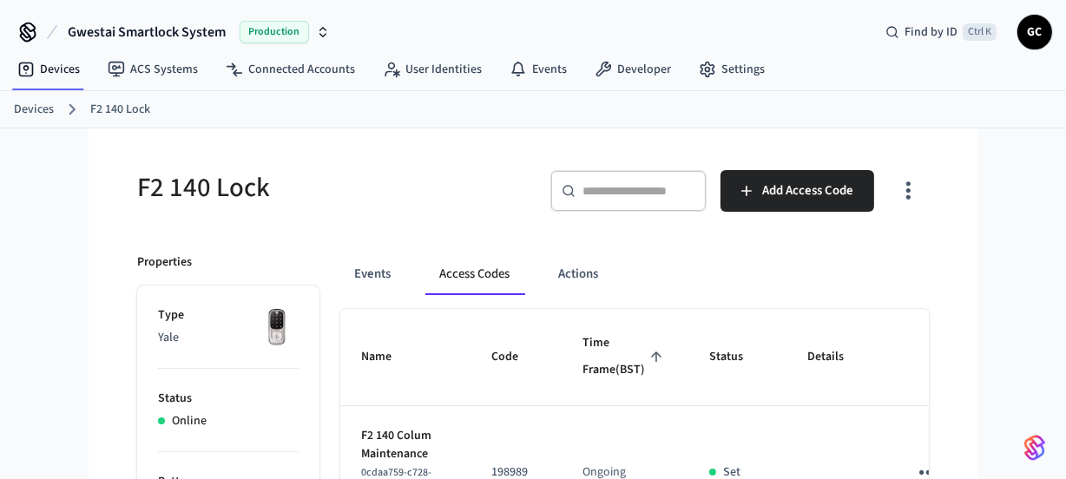
drag, startPoint x: 31, startPoint y: 105, endPoint x: 53, endPoint y: 107, distance: 21.8
click at [30, 105] on link "Devices" at bounding box center [34, 110] width 40 height 18
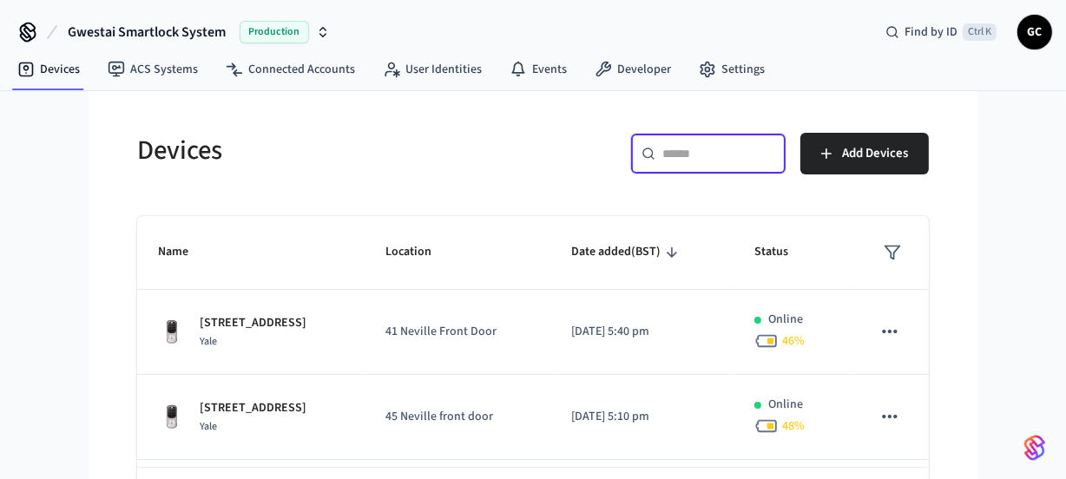
click at [697, 150] on input "text" at bounding box center [718, 153] width 113 height 17
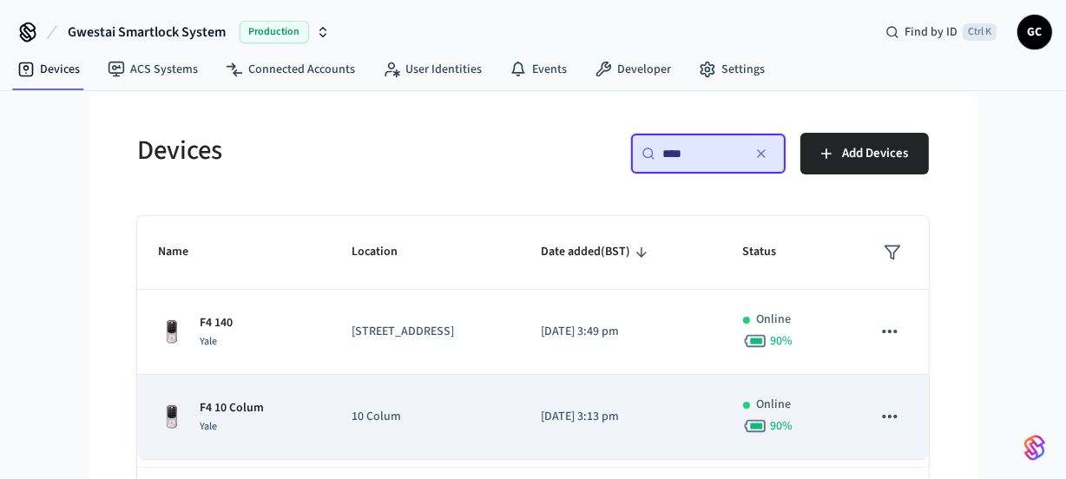
type input "****"
click at [243, 418] on div "Yale" at bounding box center [232, 427] width 64 height 18
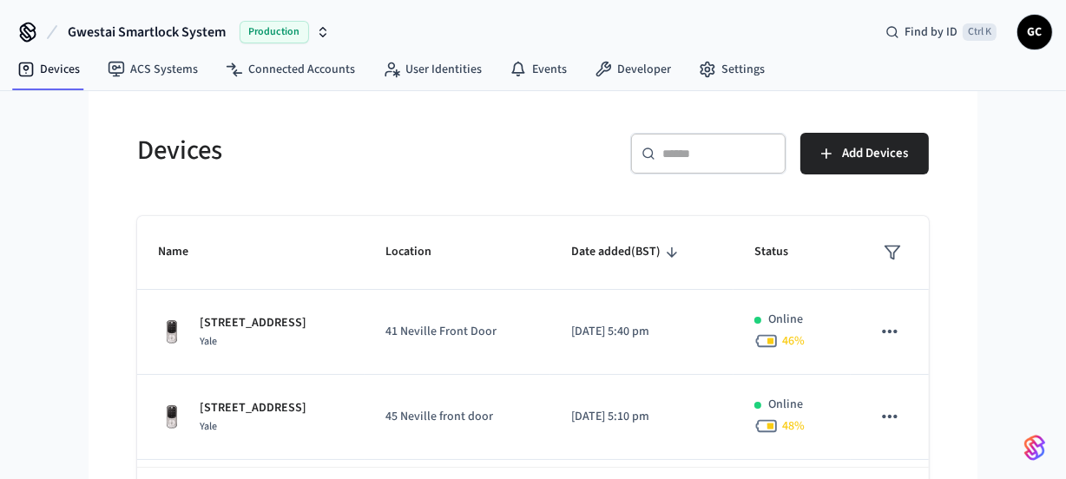
click at [692, 154] on input "text" at bounding box center [718, 153] width 113 height 17
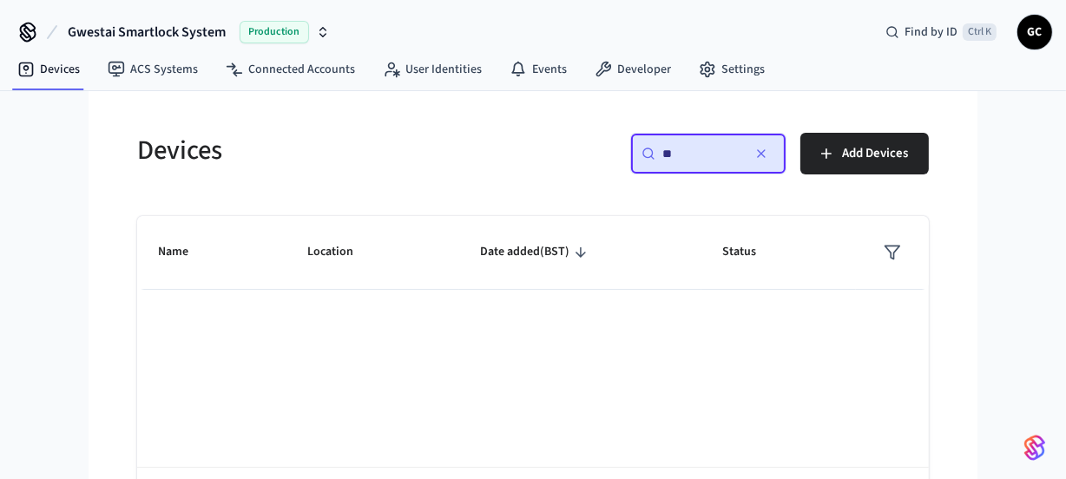
type input "*"
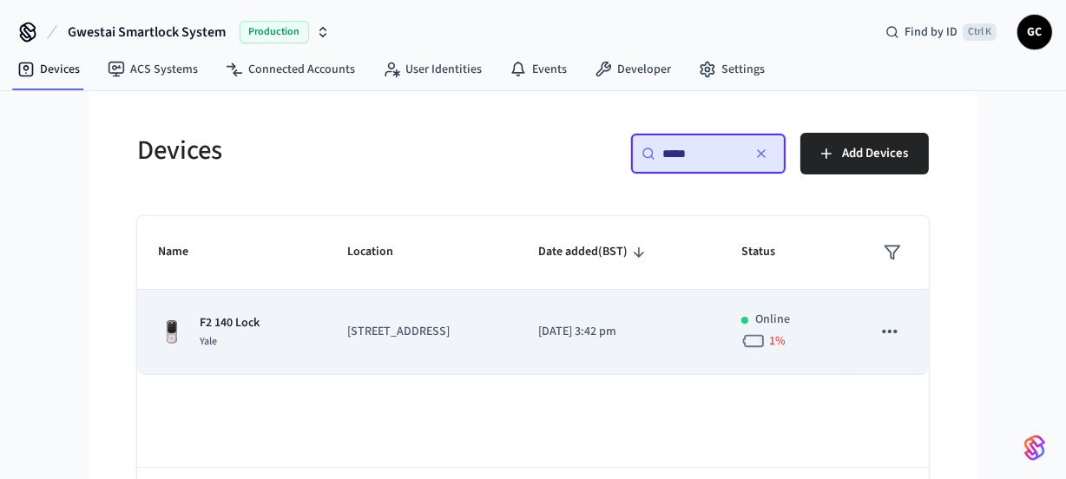
type input "*****"
click at [234, 327] on p "F2 140 Lock" at bounding box center [230, 323] width 60 height 18
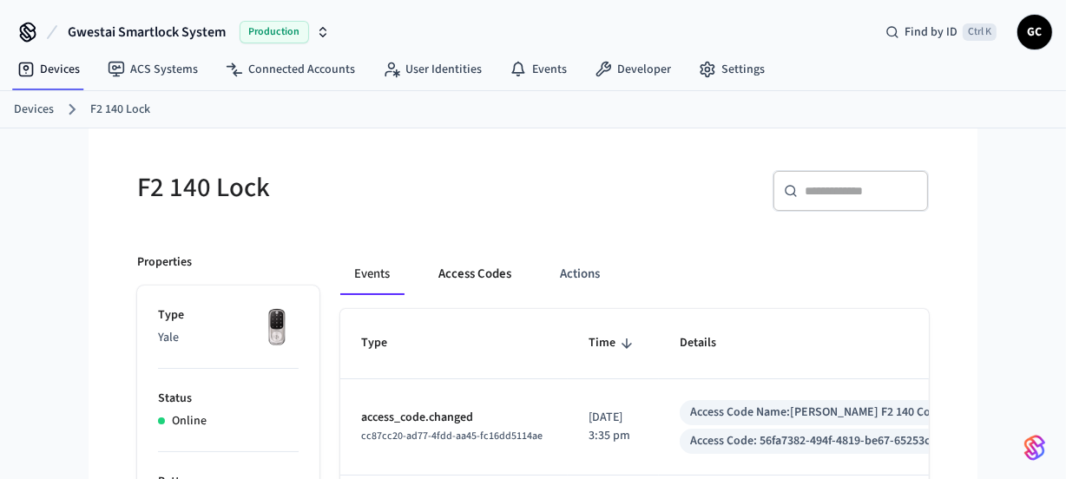
click at [464, 273] on button "Access Codes" at bounding box center [475, 274] width 101 height 42
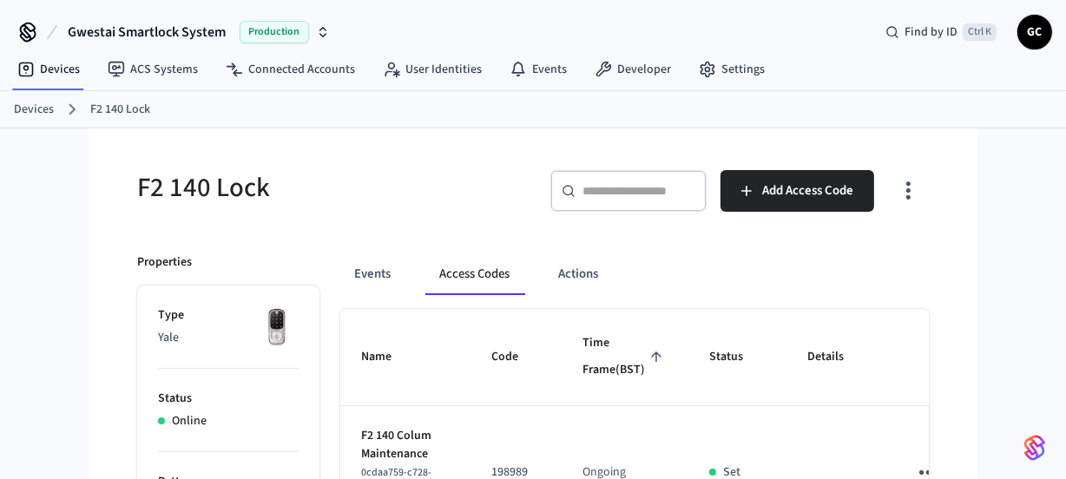
click at [35, 111] on link "Devices" at bounding box center [34, 110] width 40 height 18
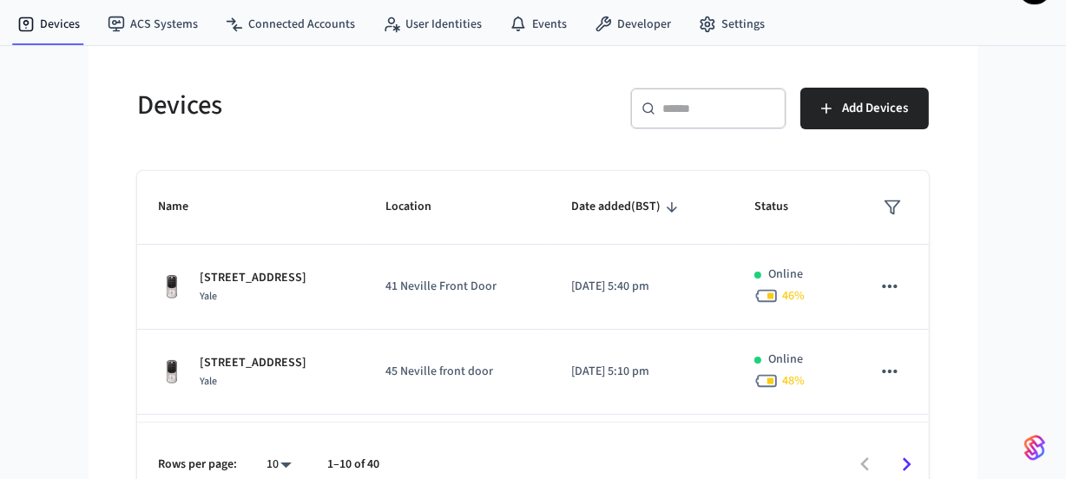
scroll to position [71, 0]
